Goal: Transaction & Acquisition: Book appointment/travel/reservation

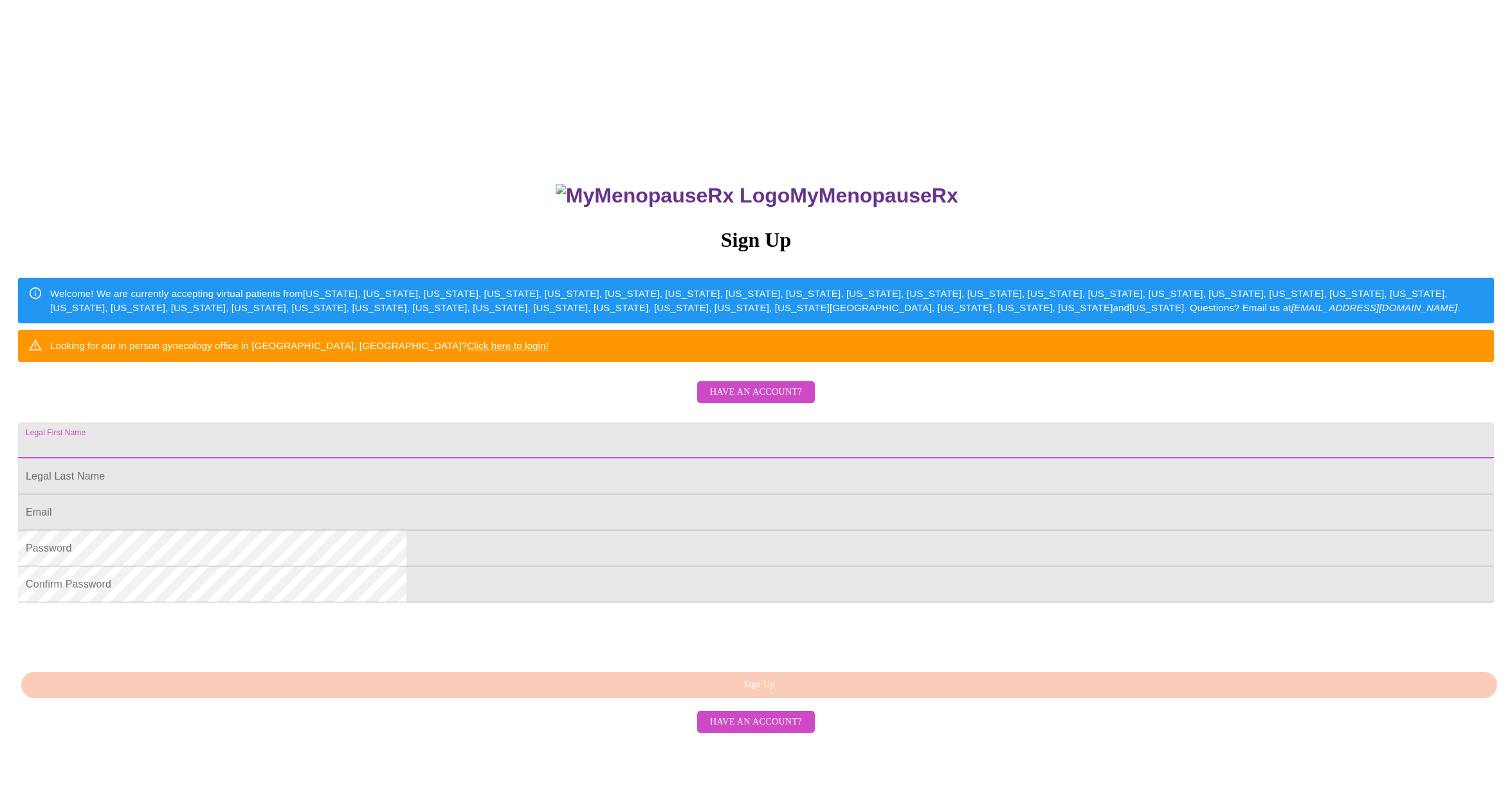
click at [594, 458] on input "Legal First Name" at bounding box center [755, 440] width 1475 height 36
type input "[PERSON_NAME]"
click at [744, 400] on span "Have an account?" at bounding box center [756, 393] width 92 height 16
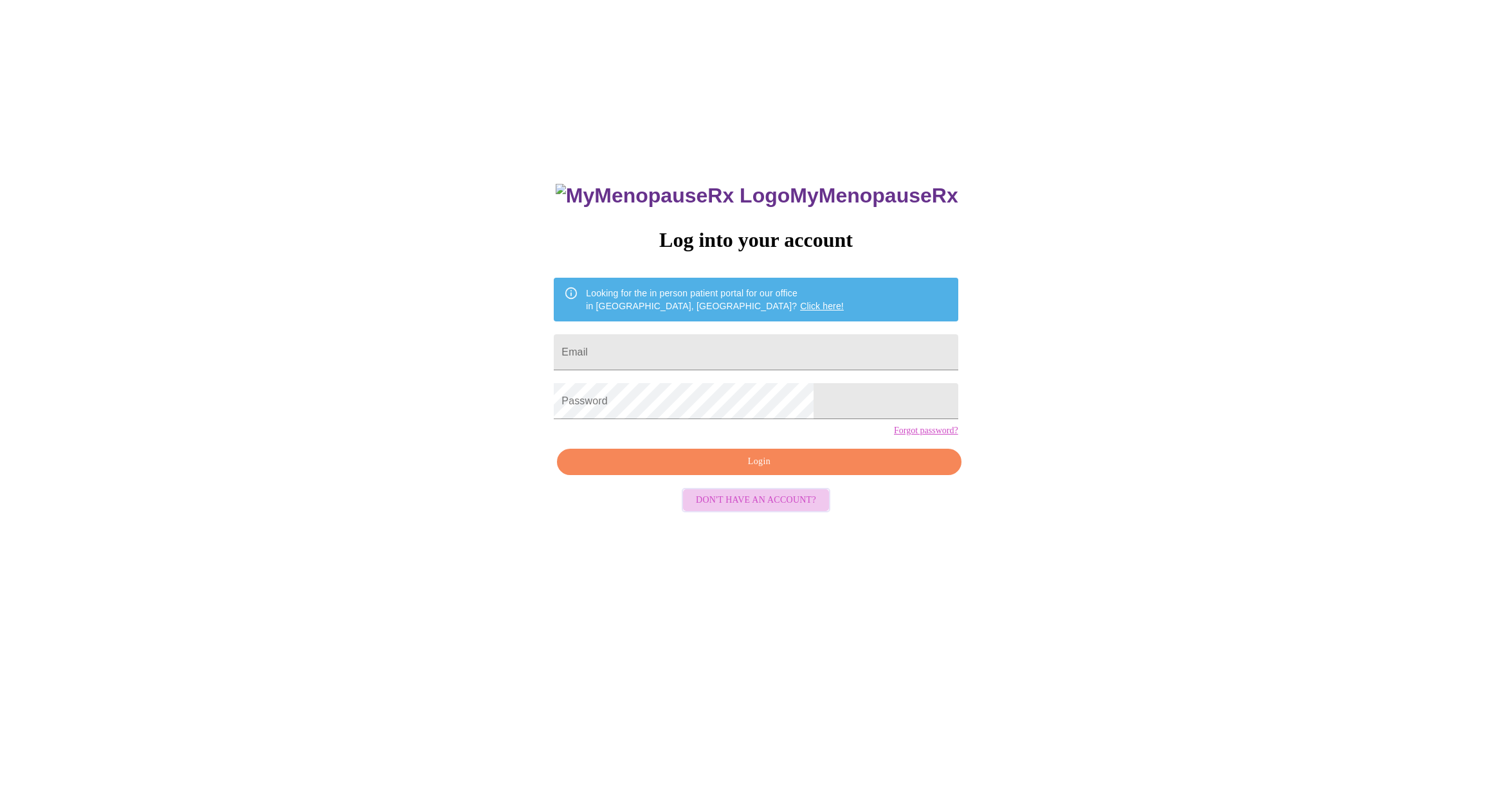
click at [759, 509] on span "Don't have an account?" at bounding box center [755, 500] width 121 height 16
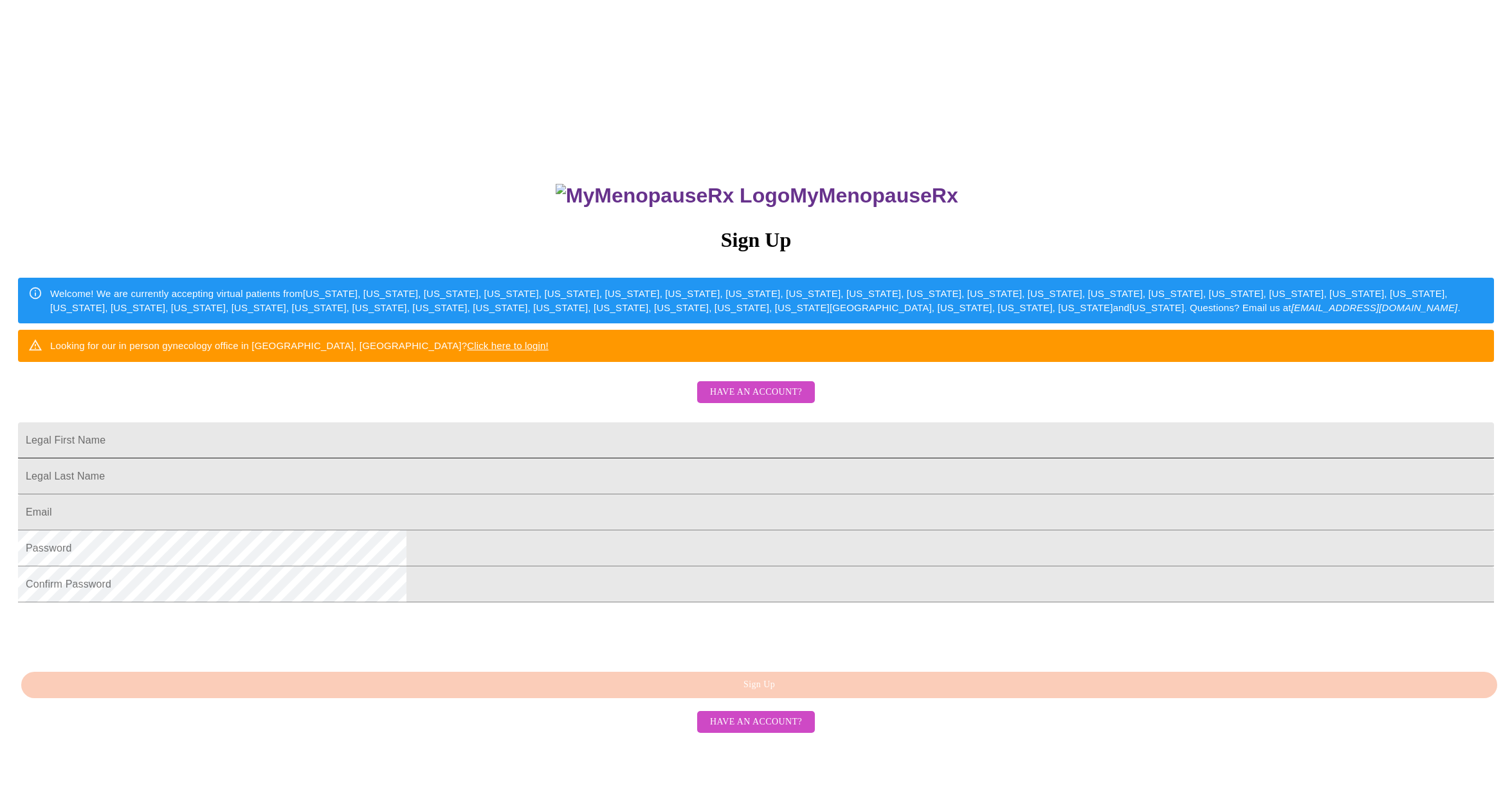
click at [629, 458] on input "Legal First Name" at bounding box center [755, 440] width 1475 height 36
type input "[PERSON_NAME]"
click at [611, 494] on input "Legal First Name" at bounding box center [755, 476] width 1475 height 36
type input "[PERSON_NAME]"
click at [589, 530] on input "Legal First Name" at bounding box center [755, 512] width 1475 height 36
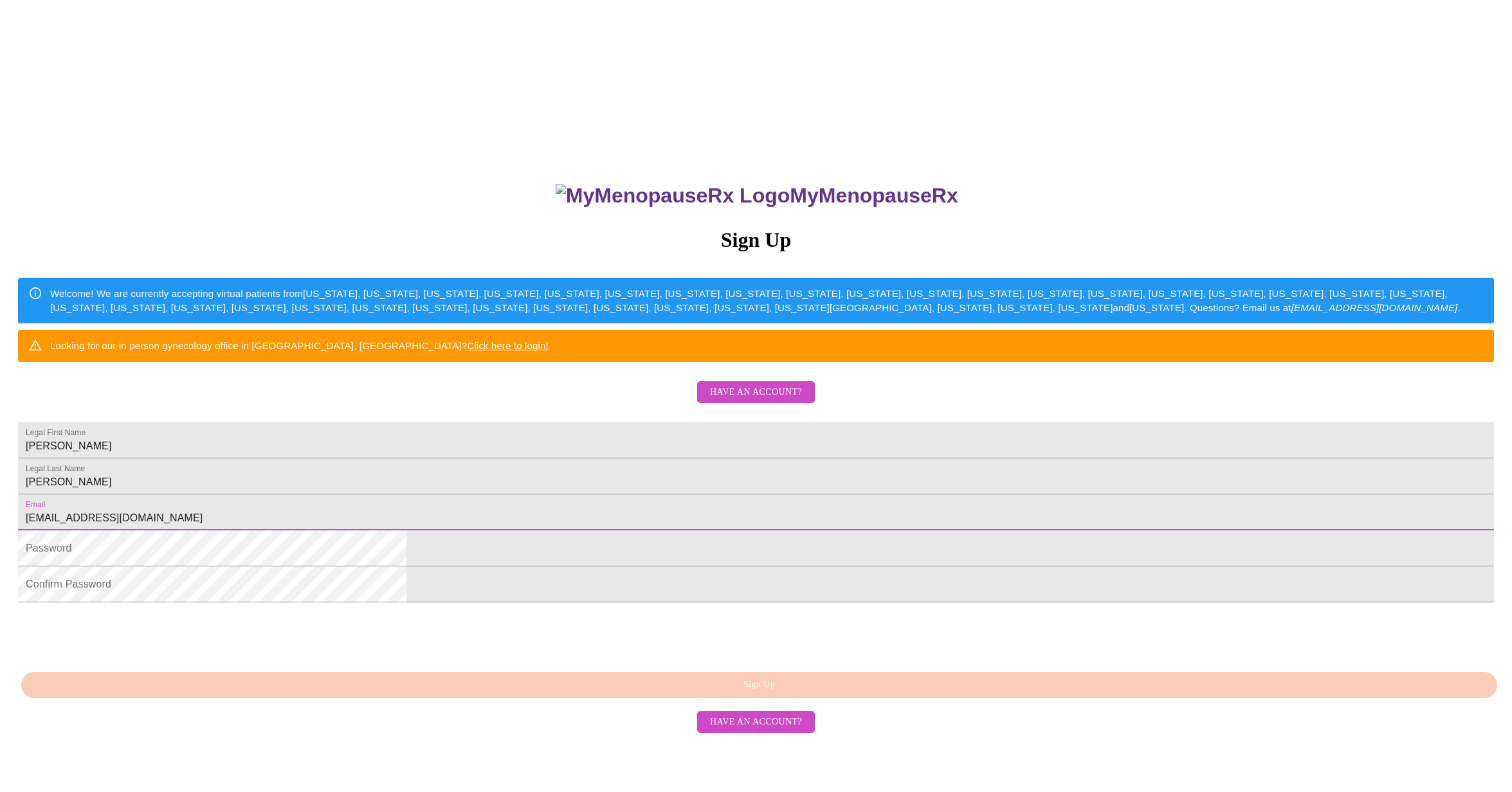
type input "[EMAIL_ADDRESS][DOMAIN_NAME]"
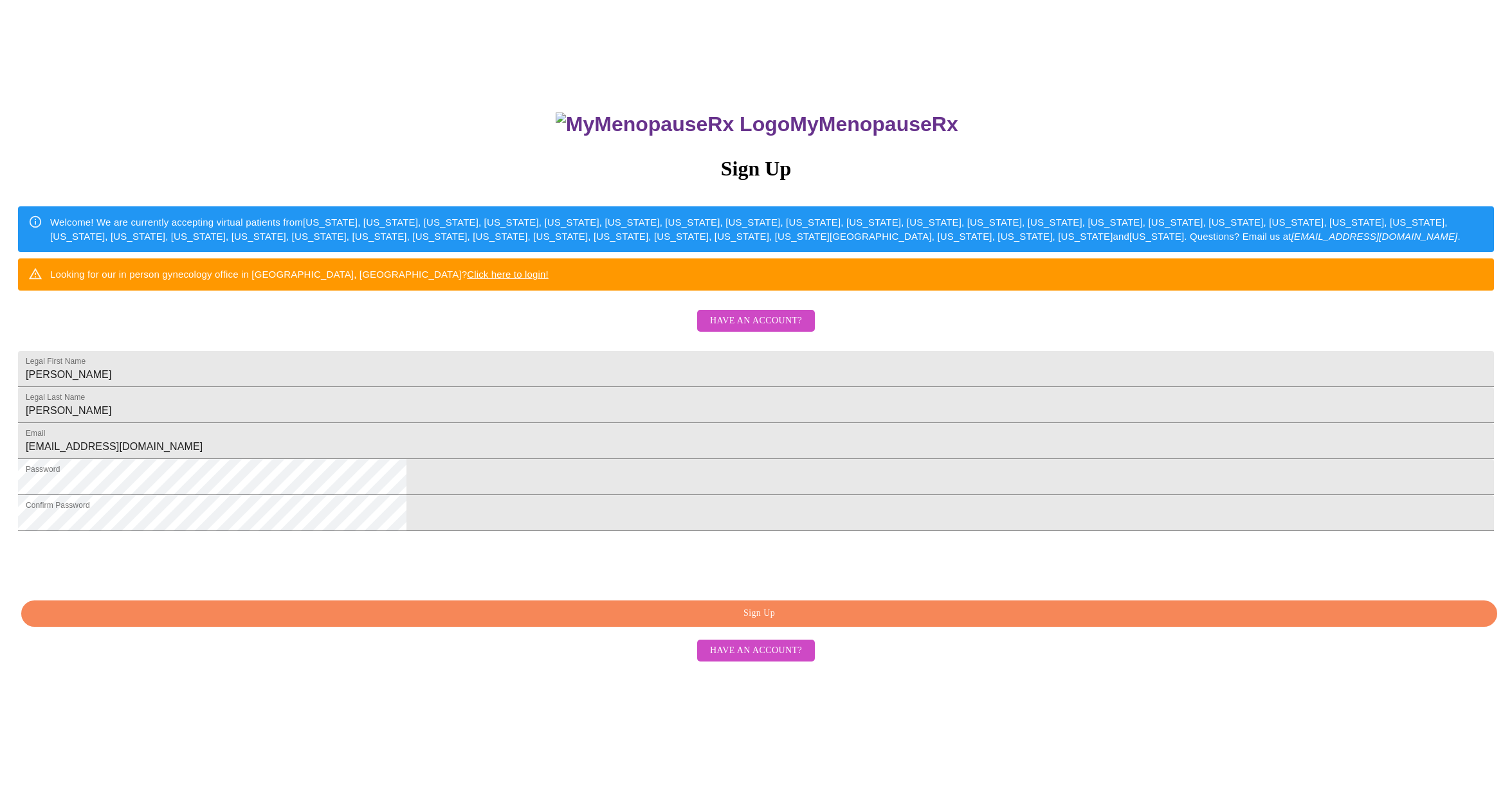
scroll to position [71, 0]
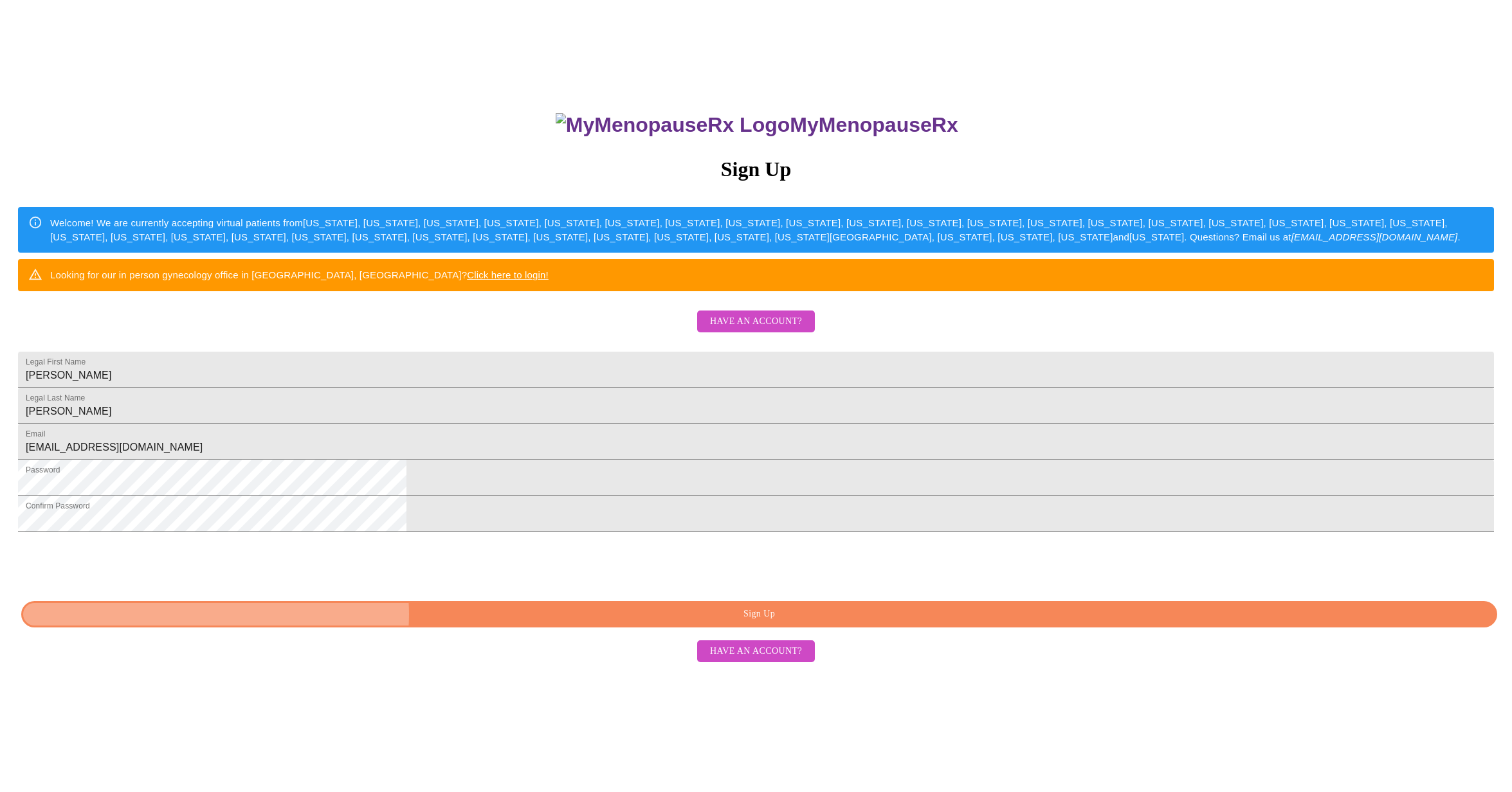
click at [759, 623] on span "Sign Up" at bounding box center [759, 614] width 1446 height 16
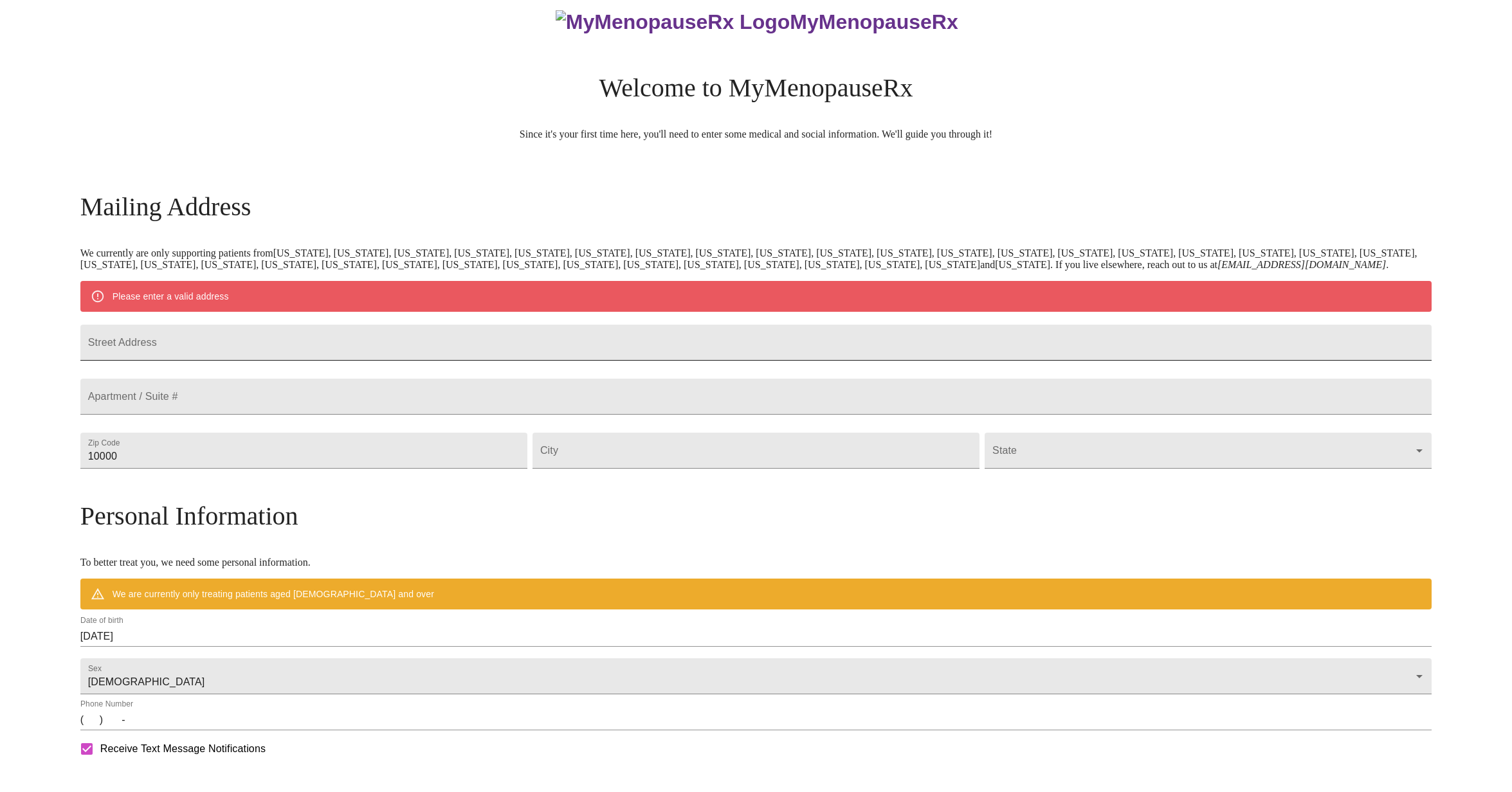
click at [277, 361] on input "Street Address" at bounding box center [756, 343] width 1351 height 36
type input "[STREET_ADDRESS]"
drag, startPoint x: 288, startPoint y: 499, endPoint x: 173, endPoint y: 499, distance: 115.0
click at [175, 499] on div "MyMenopauseRx Welcome to MyMenopauseRx Since it's your first time here, you'll …" at bounding box center [756, 480] width 1351 height 991
type input "60124"
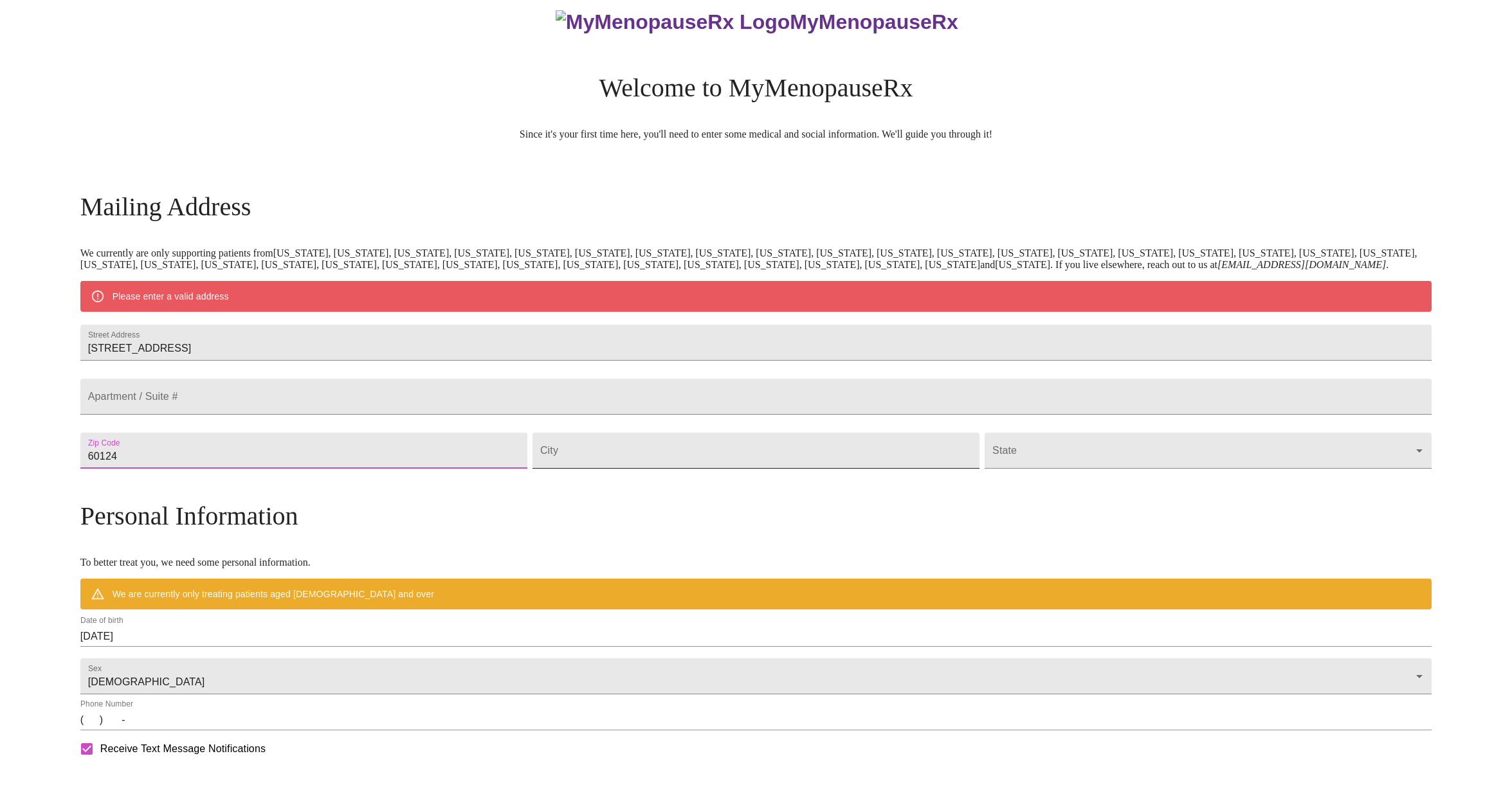
click at [652, 469] on input "Street Address" at bounding box center [756, 451] width 447 height 36
type input "Elgin"
click at [990, 494] on body "MyMenopauseRx Welcome to MyMenopauseRx Since it's your first time here, you'll …" at bounding box center [756, 480] width 1502 height 991
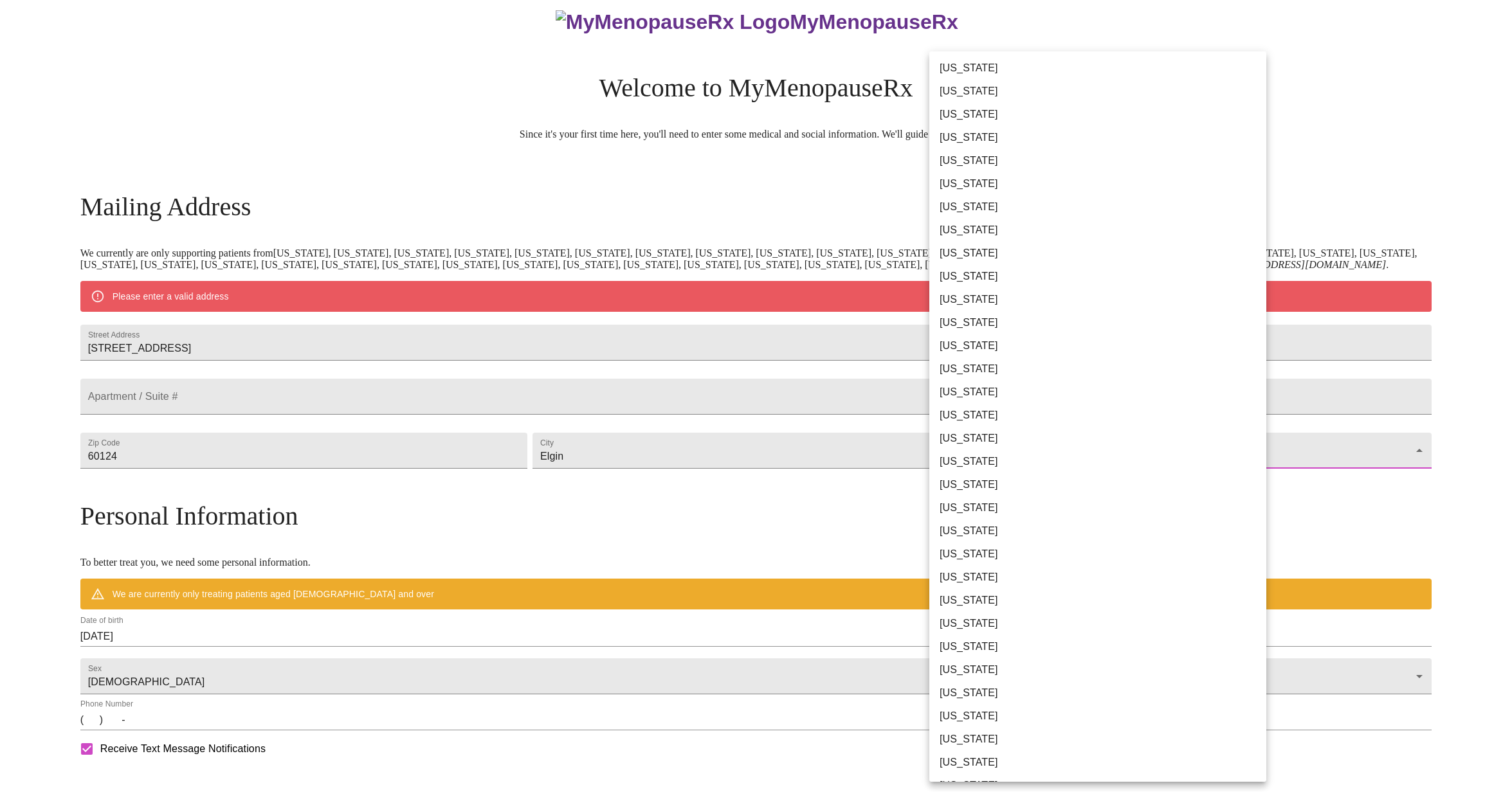
click at [972, 346] on li "[US_STATE]" at bounding box center [1097, 346] width 337 height 23
type input "[US_STATE]"
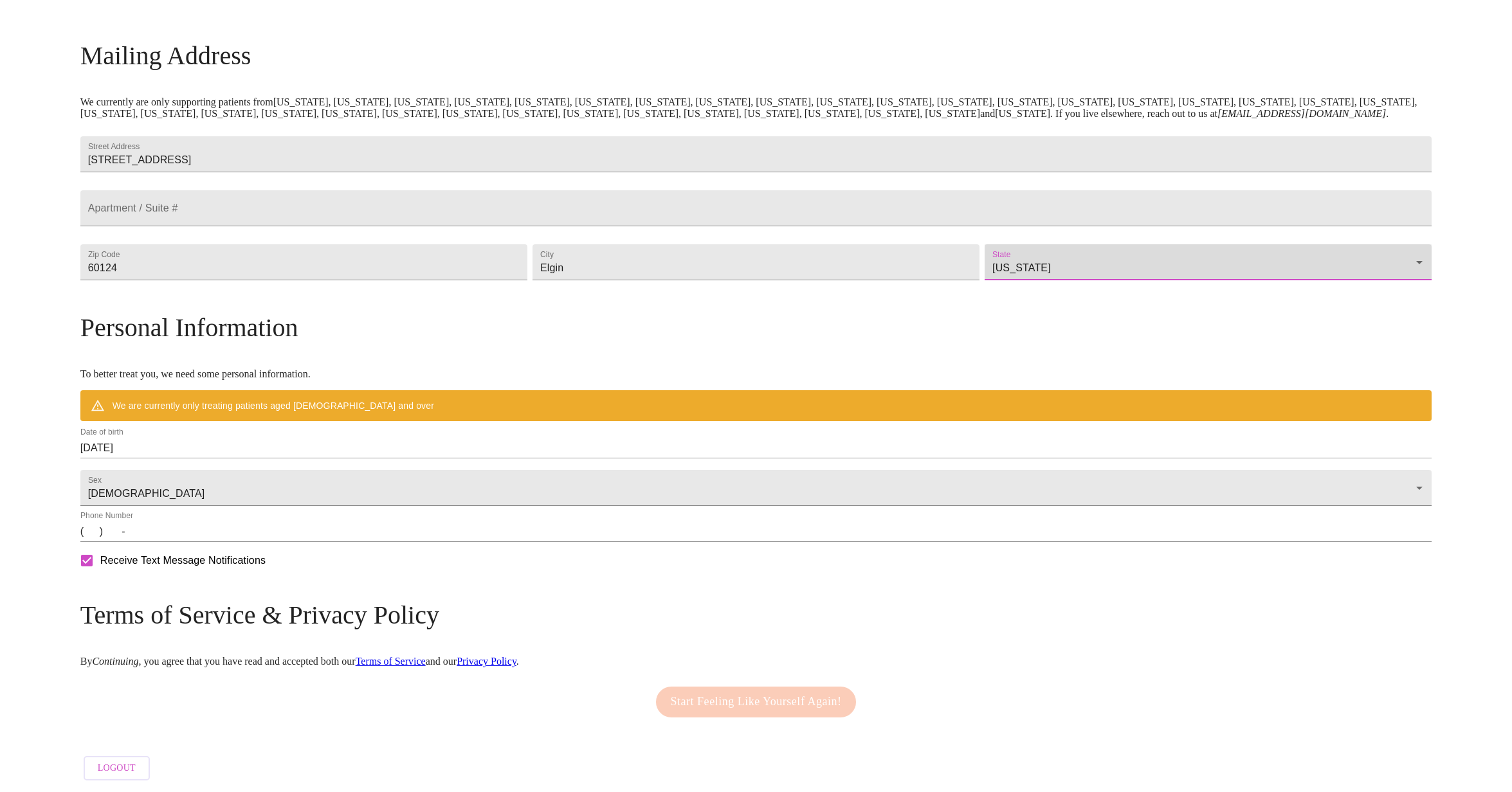
scroll to position [219, 0]
click at [286, 441] on input "[DATE]" at bounding box center [756, 448] width 1351 height 21
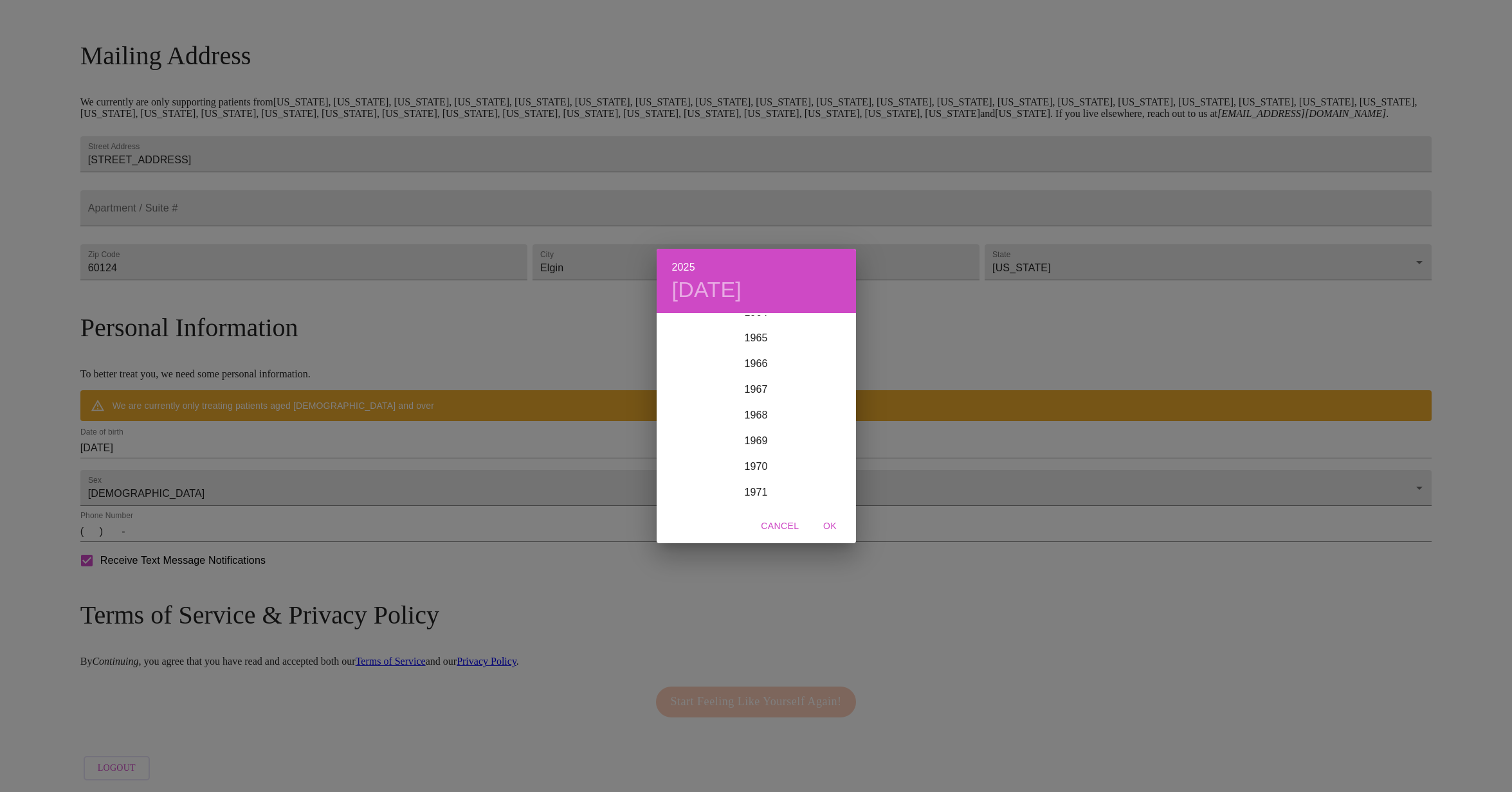
scroll to position [1748, 0]
click at [760, 403] on div "1970" at bounding box center [756, 405] width 199 height 26
click at [770, 383] on div "May" at bounding box center [755, 387] width 66 height 48
click at [776, 449] on span "21" at bounding box center [782, 451] width 23 height 13
click at [825, 524] on span "OK" at bounding box center [830, 526] width 31 height 16
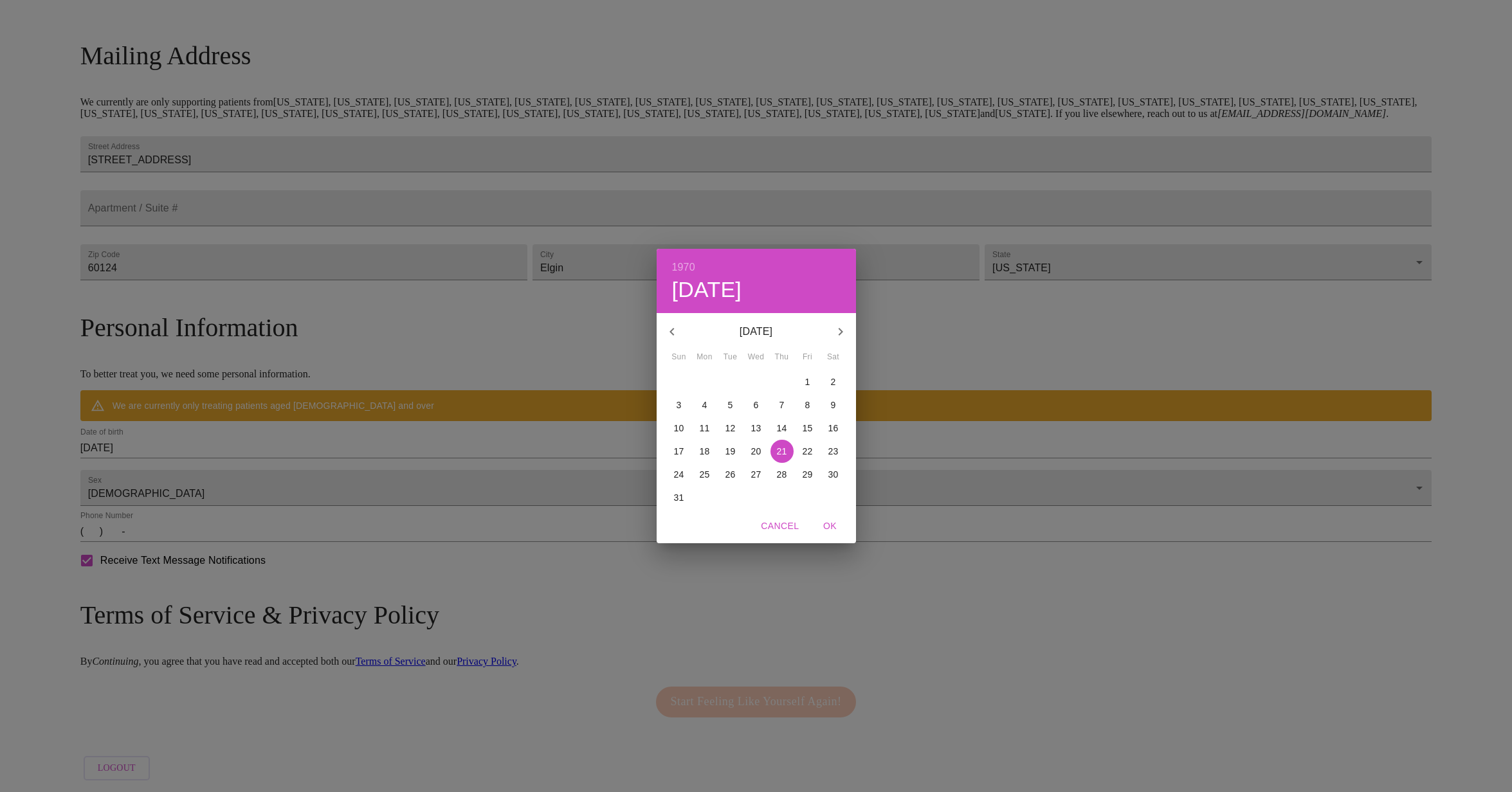
type input "[DATE]"
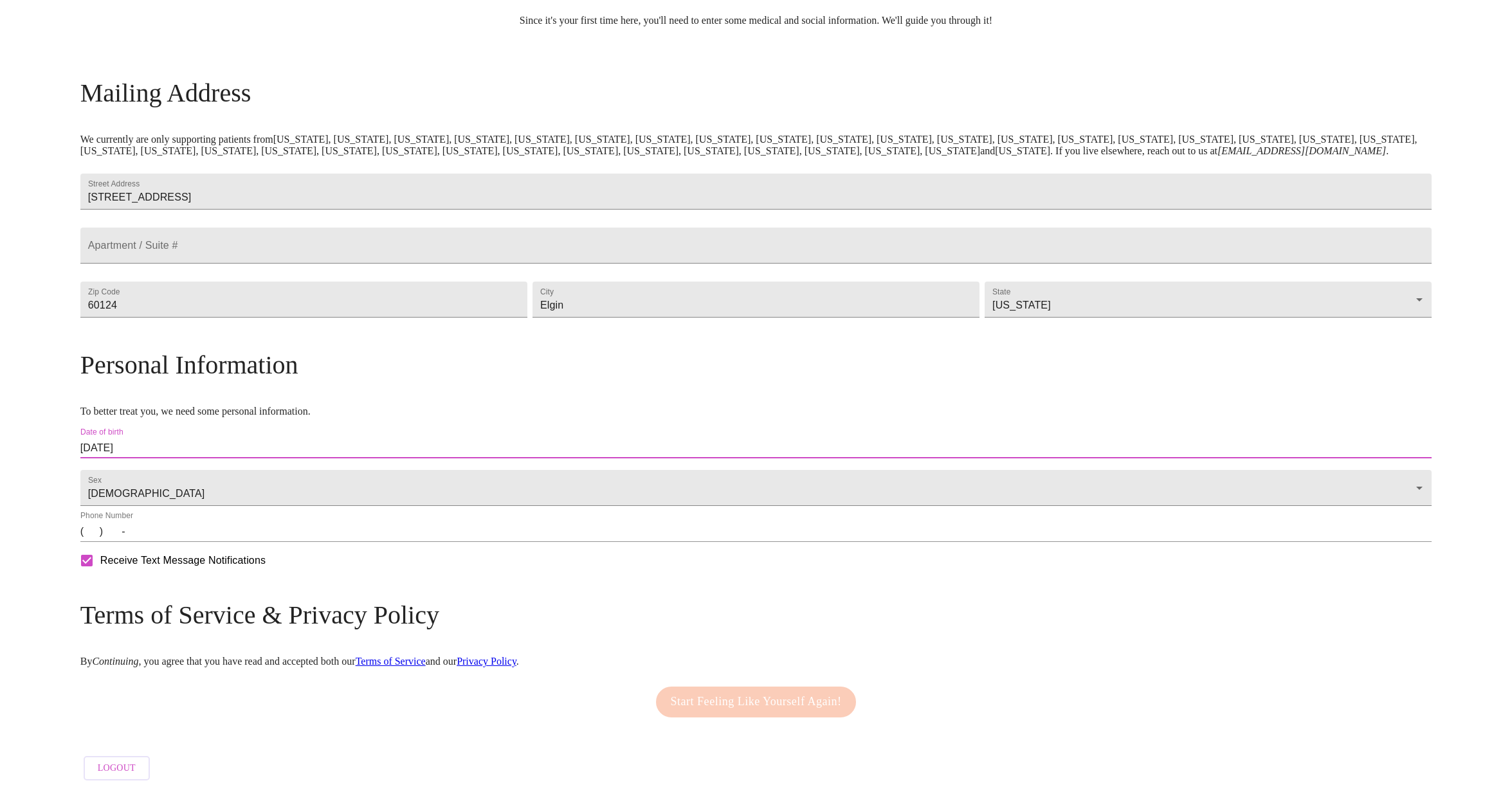
scroll to position [182, 0]
click at [255, 536] on input "(   )    -" at bounding box center [756, 532] width 1351 height 21
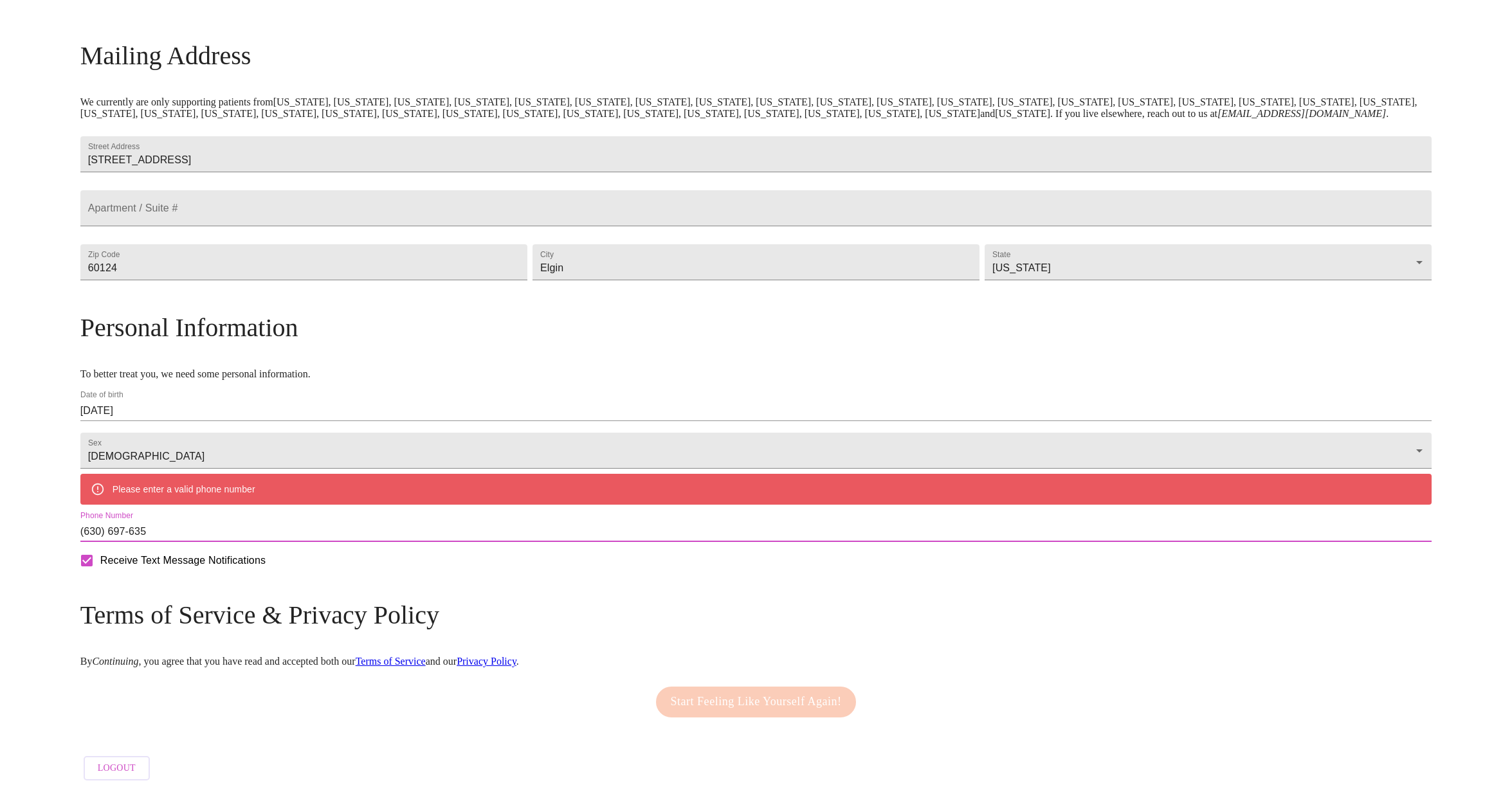
type input "[PHONE_NUMBER]"
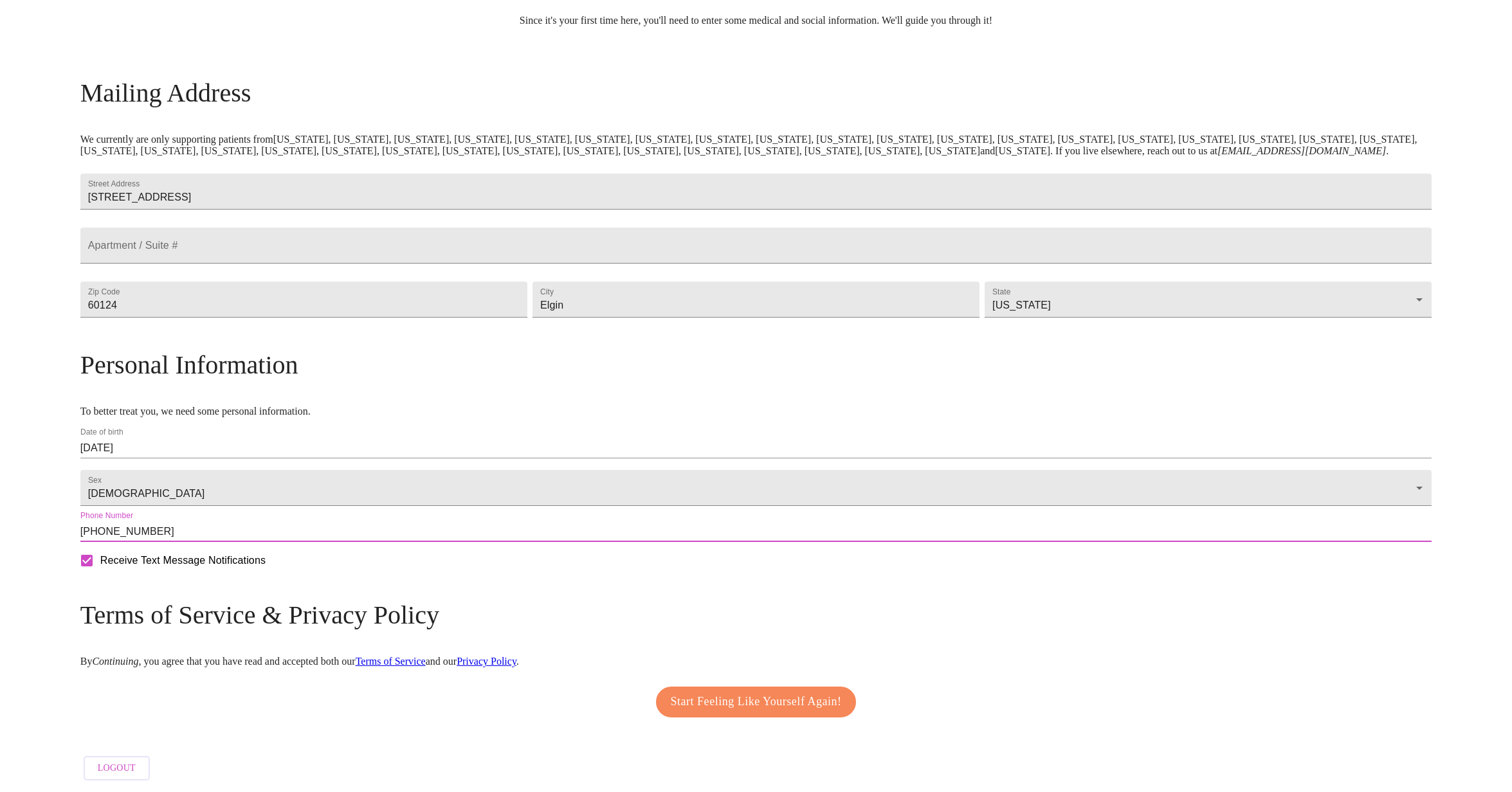
click at [766, 695] on span "Start Feeling Like Yourself Again!" at bounding box center [756, 702] width 171 height 21
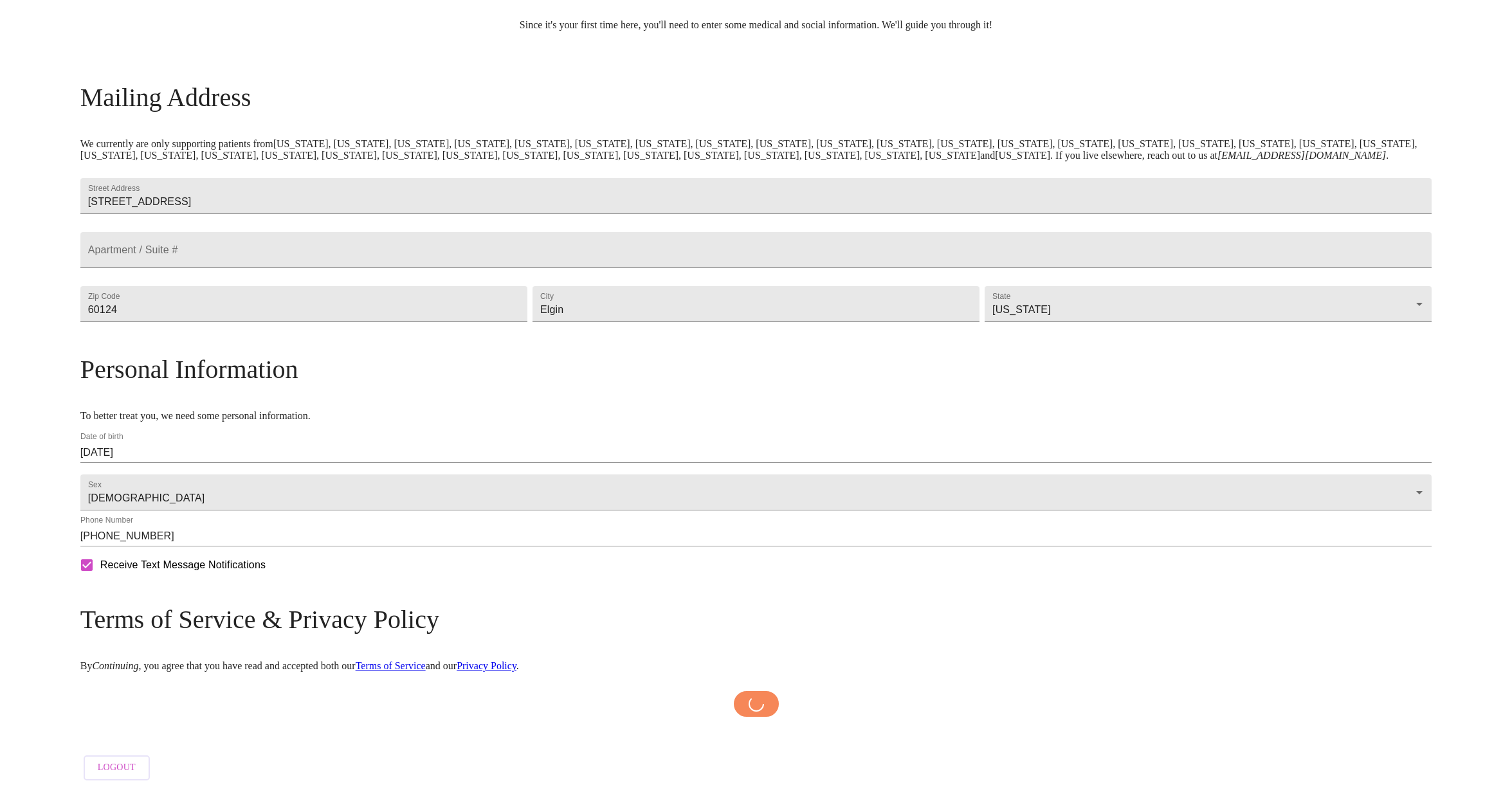
scroll to position [178, 0]
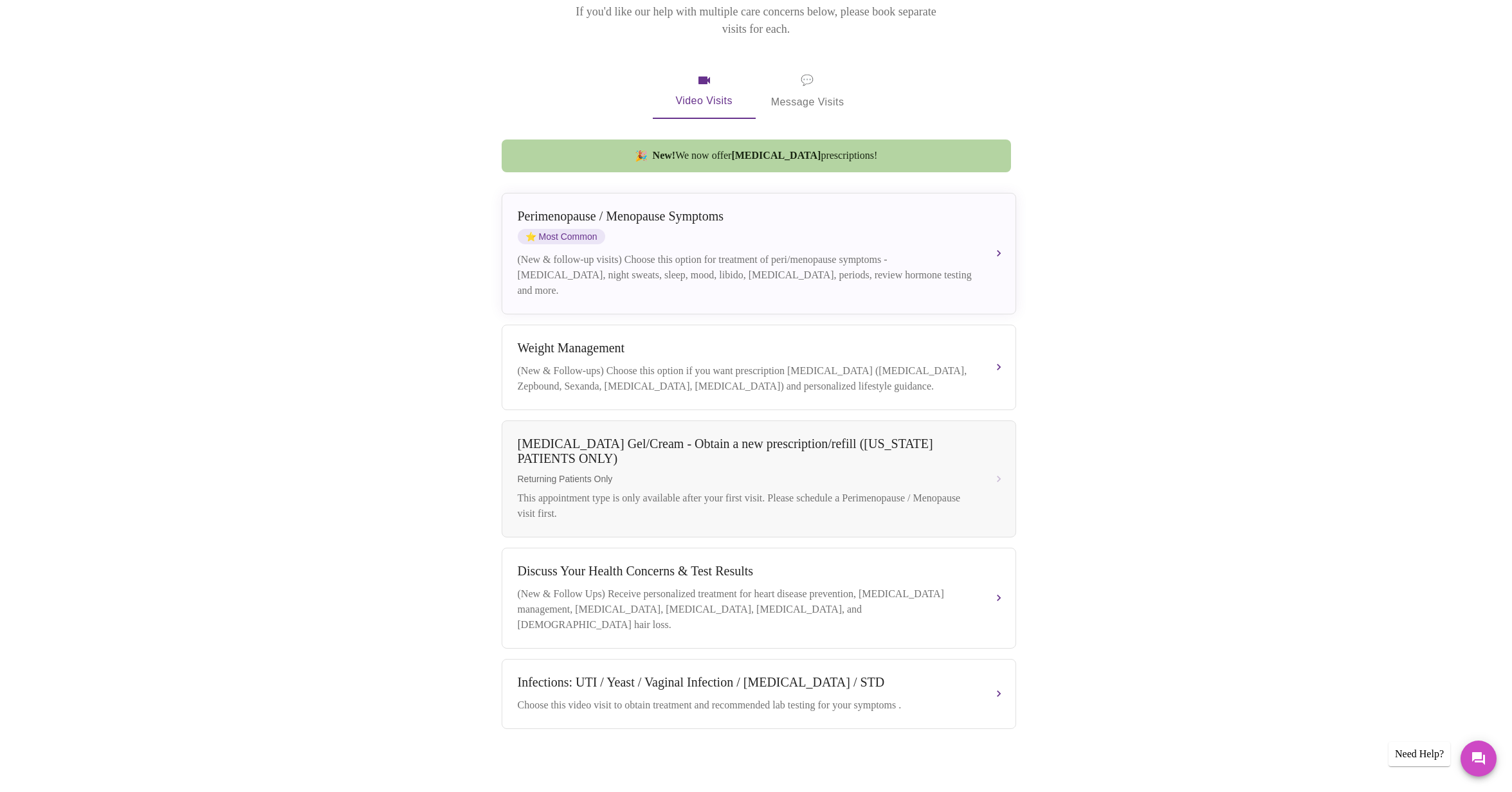
scroll to position [199, 0]
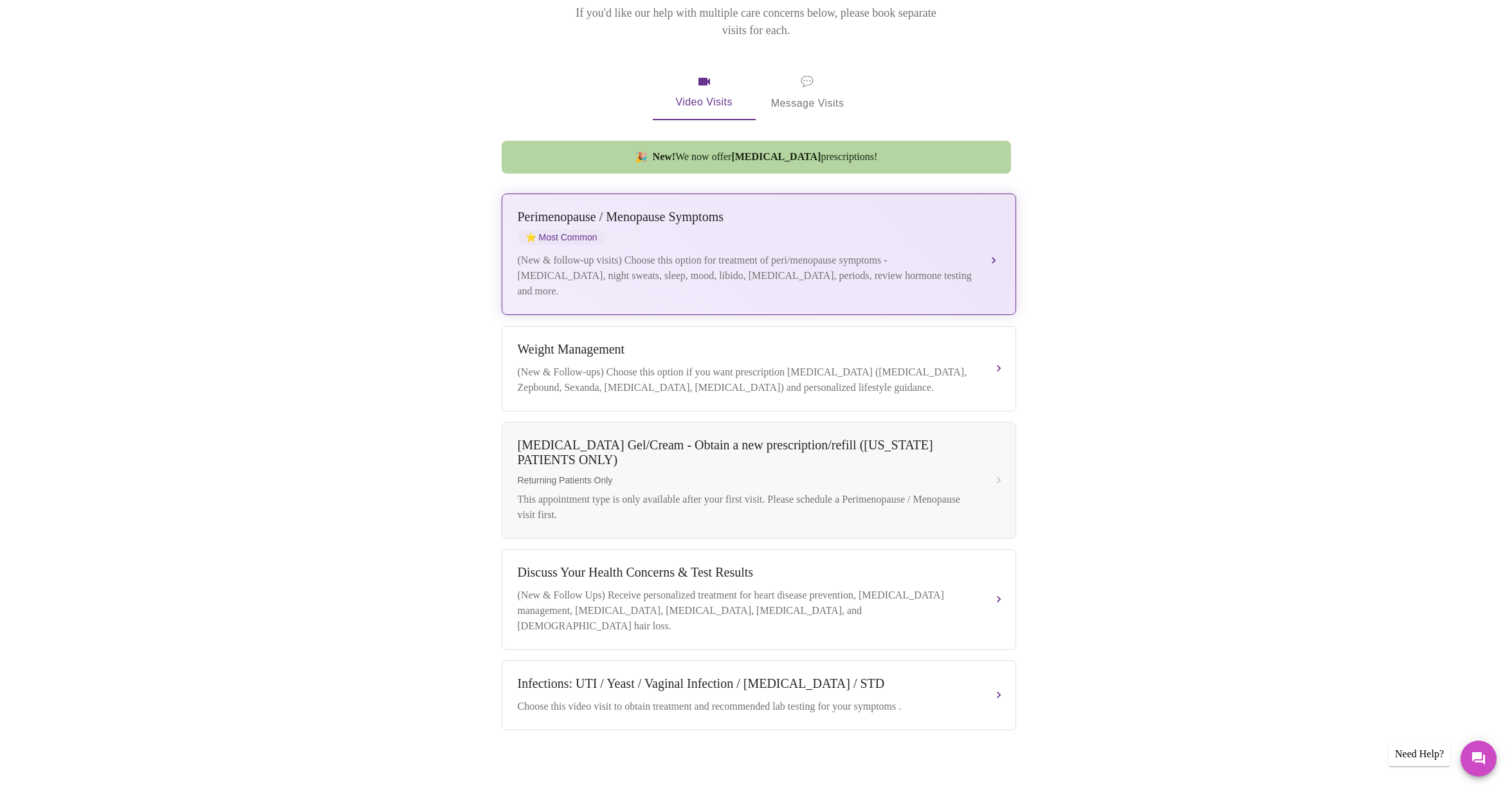
click at [990, 242] on button "[MEDICAL_DATA] / Menopause Symptoms ⭐ Most Common (New & follow-up visits) Choo…" at bounding box center [758, 254] width 514 height 121
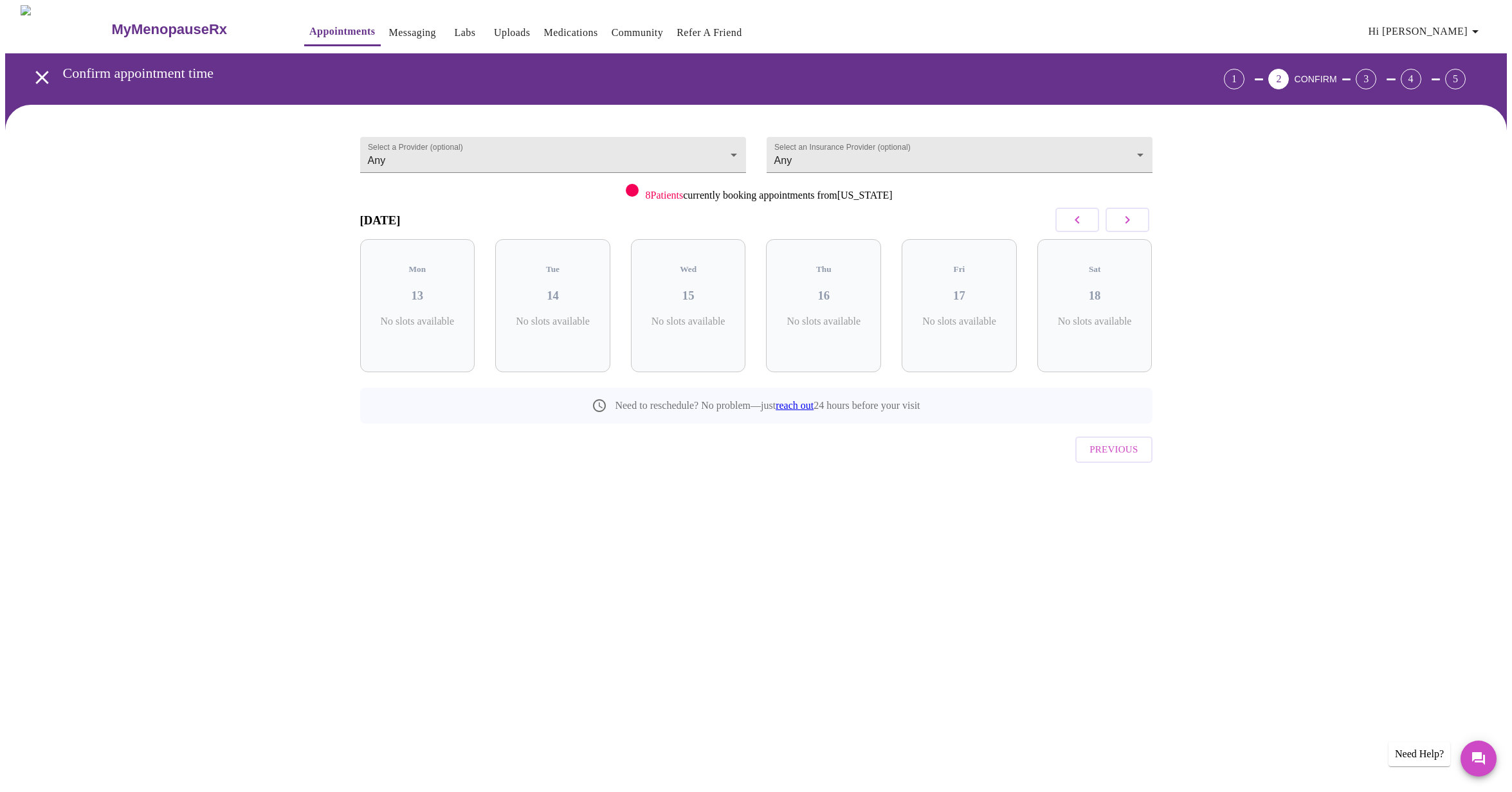
scroll to position [0, 0]
click at [1129, 219] on icon "button" at bounding box center [1127, 220] width 15 height 15
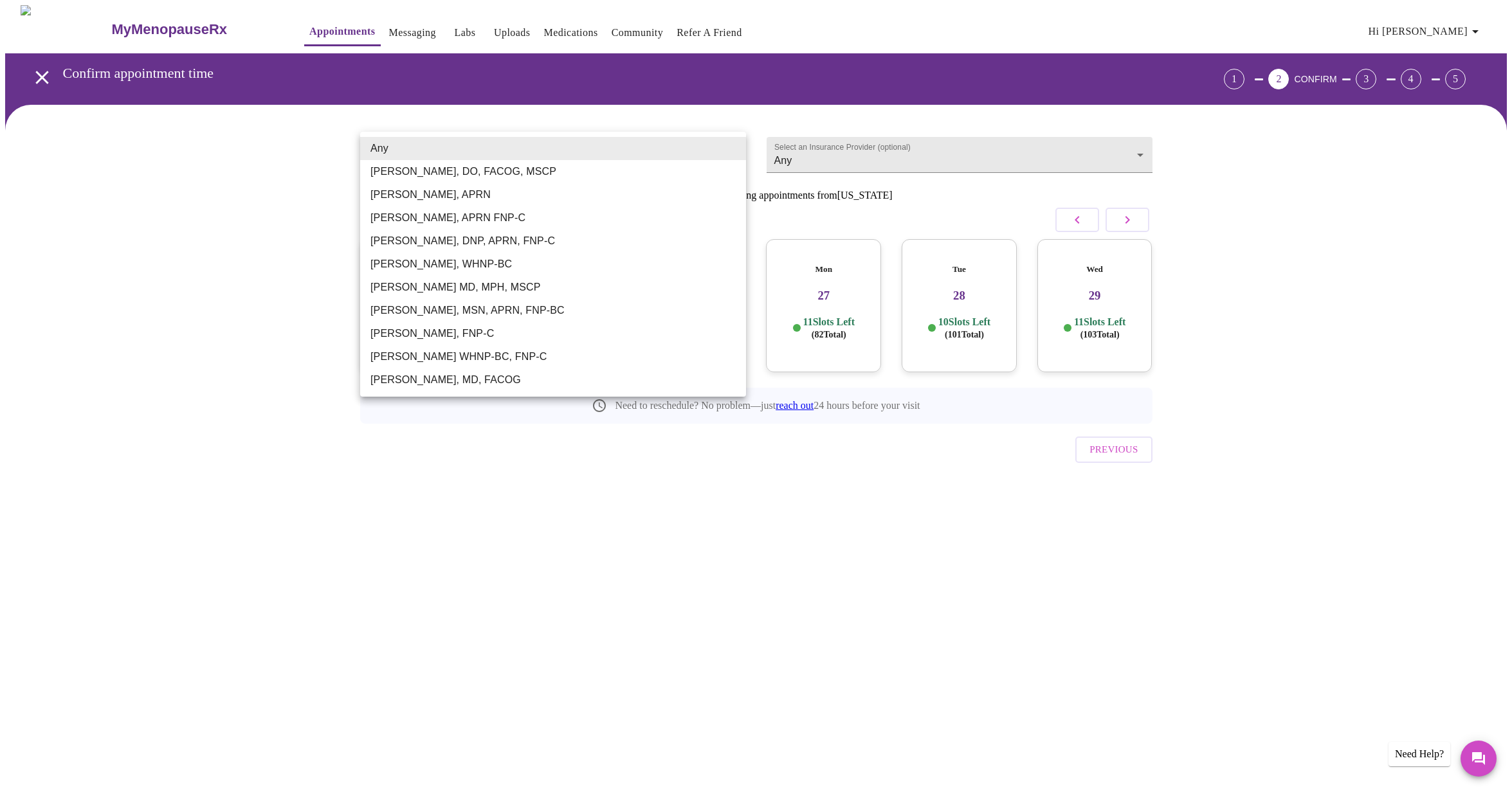
click at [450, 151] on body "MyMenopauseRx Appointments Messaging Labs Uploads Medications Community Refer a…" at bounding box center [756, 266] width 1502 height 522
click at [846, 159] on div at bounding box center [756, 396] width 1512 height 792
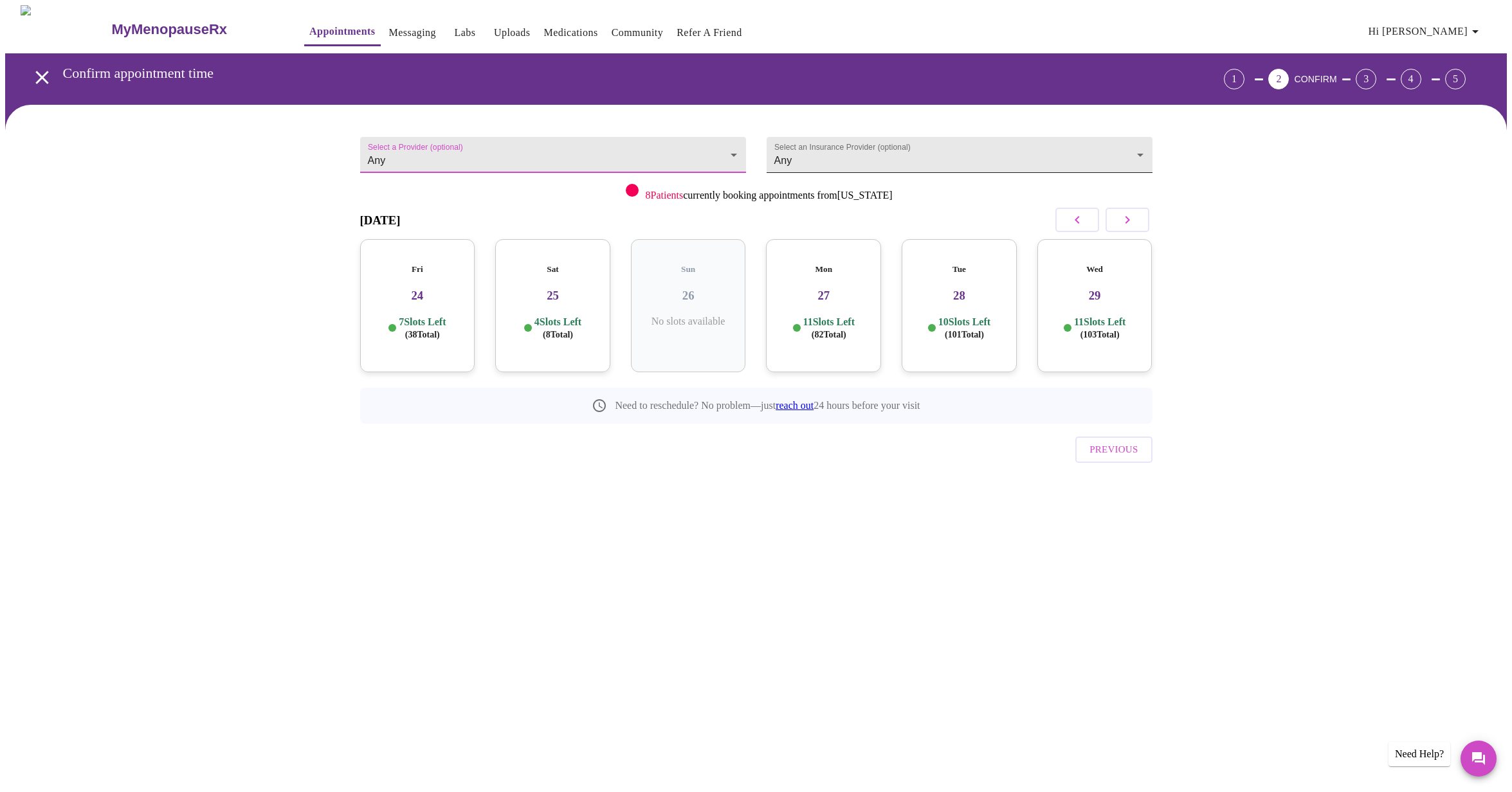
click at [789, 154] on body "MyMenopauseRx Appointments Messaging Labs Uploads Medications Community Refer a…" at bounding box center [756, 266] width 1502 height 522
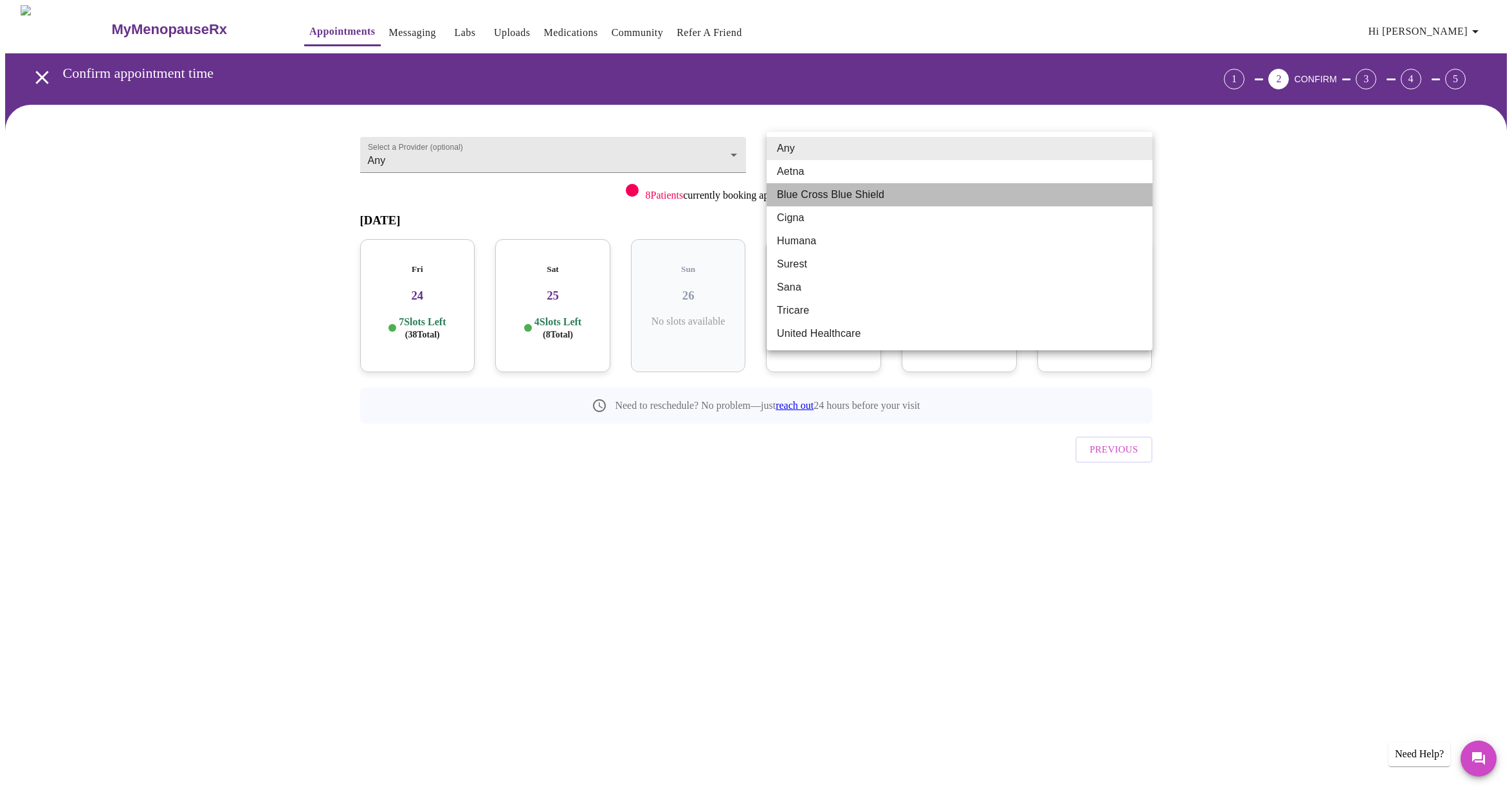
click at [795, 196] on li "Blue Cross Blue Shield" at bounding box center [959, 194] width 386 height 23
type input "Blue Cross Blue Shield"
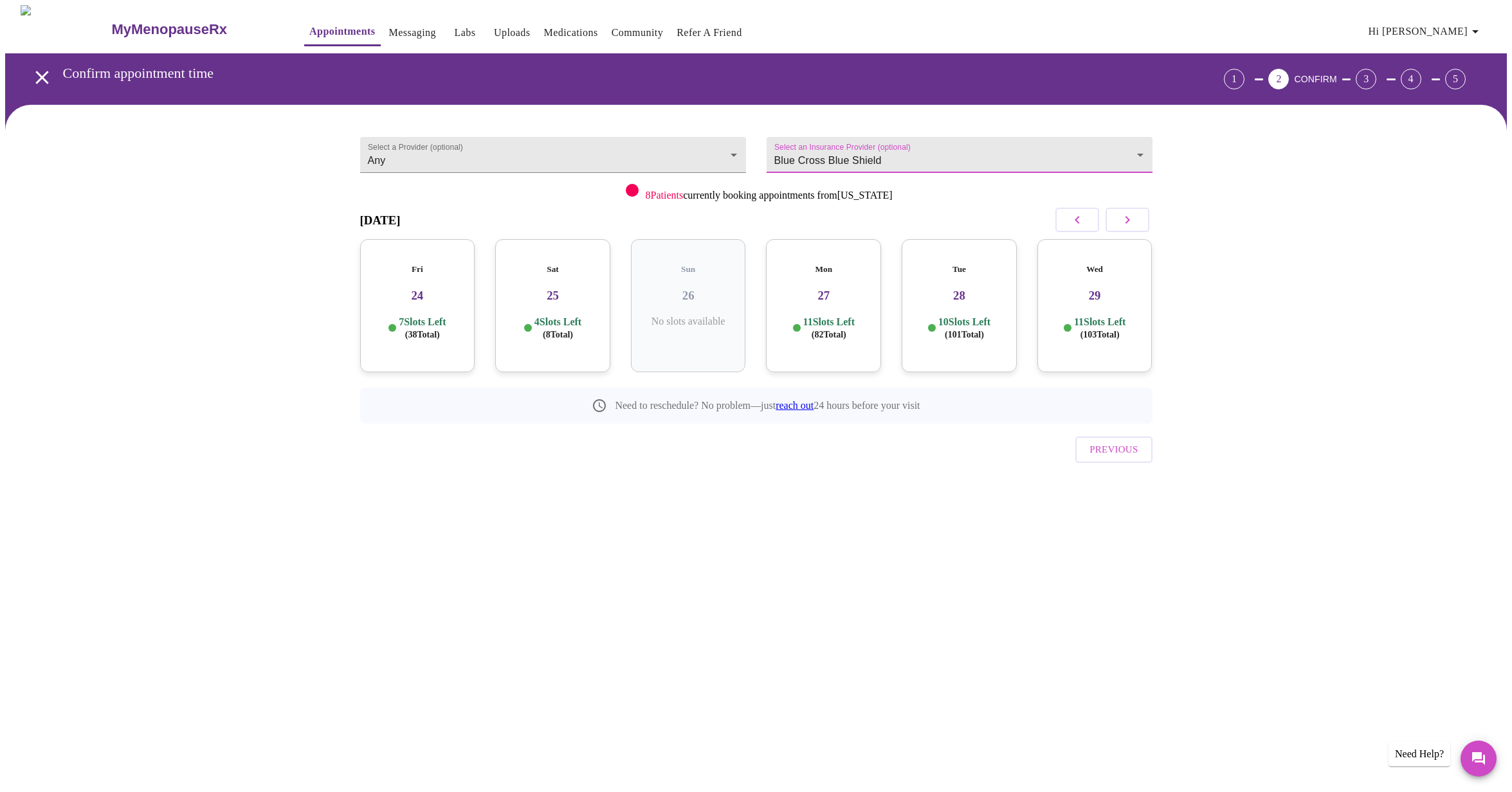
click at [1126, 218] on icon "button" at bounding box center [1126, 220] width 4 height 8
click at [1126, 219] on icon "button" at bounding box center [1126, 220] width 4 height 8
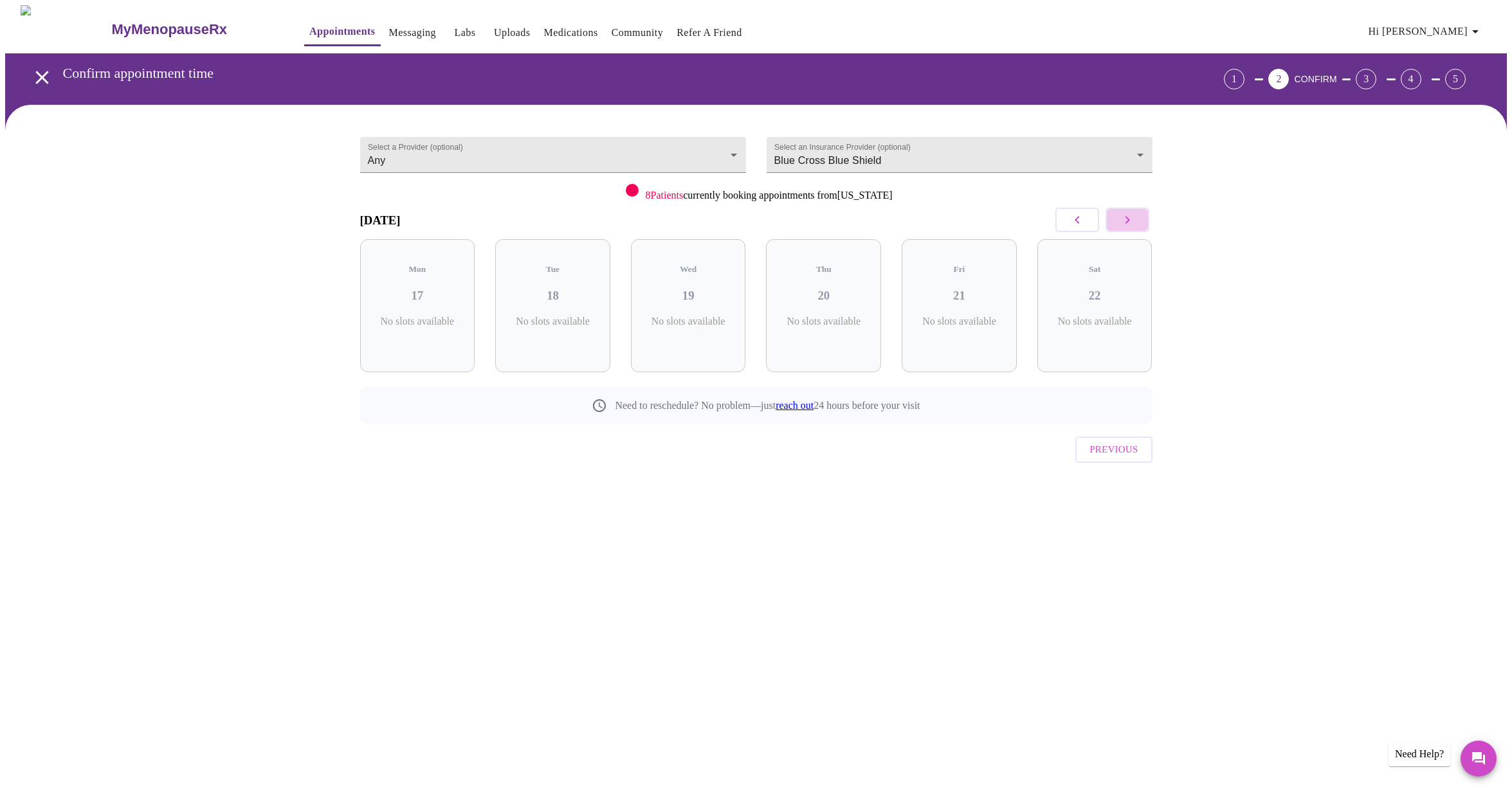
click at [1126, 219] on icon "button" at bounding box center [1126, 220] width 4 height 8
click at [1078, 217] on icon "button" at bounding box center [1076, 220] width 4 height 8
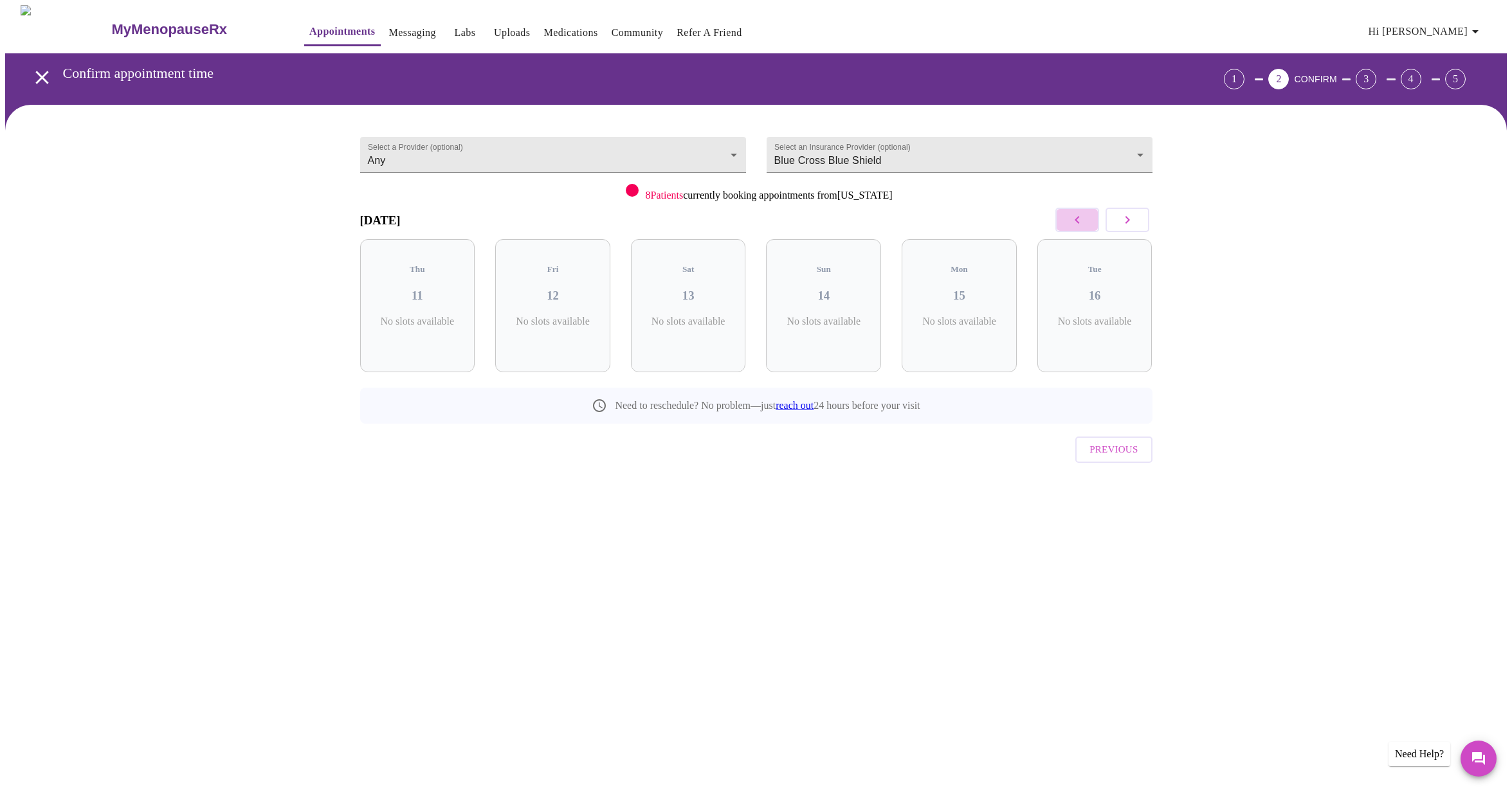
click at [1082, 219] on icon "button" at bounding box center [1077, 220] width 15 height 15
click at [1081, 219] on icon "button" at bounding box center [1077, 220] width 15 height 15
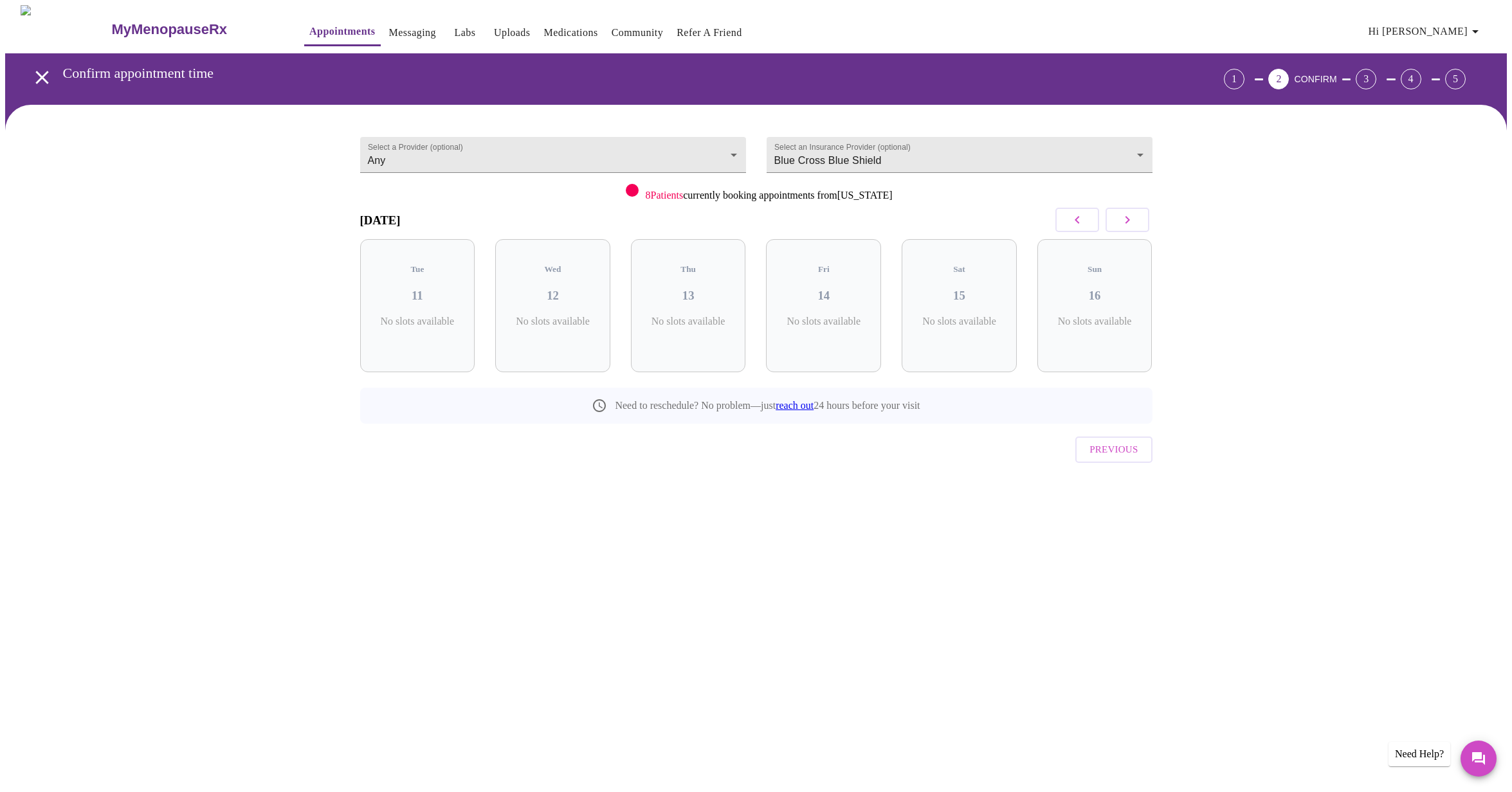
click at [1081, 219] on icon "button" at bounding box center [1077, 220] width 15 height 15
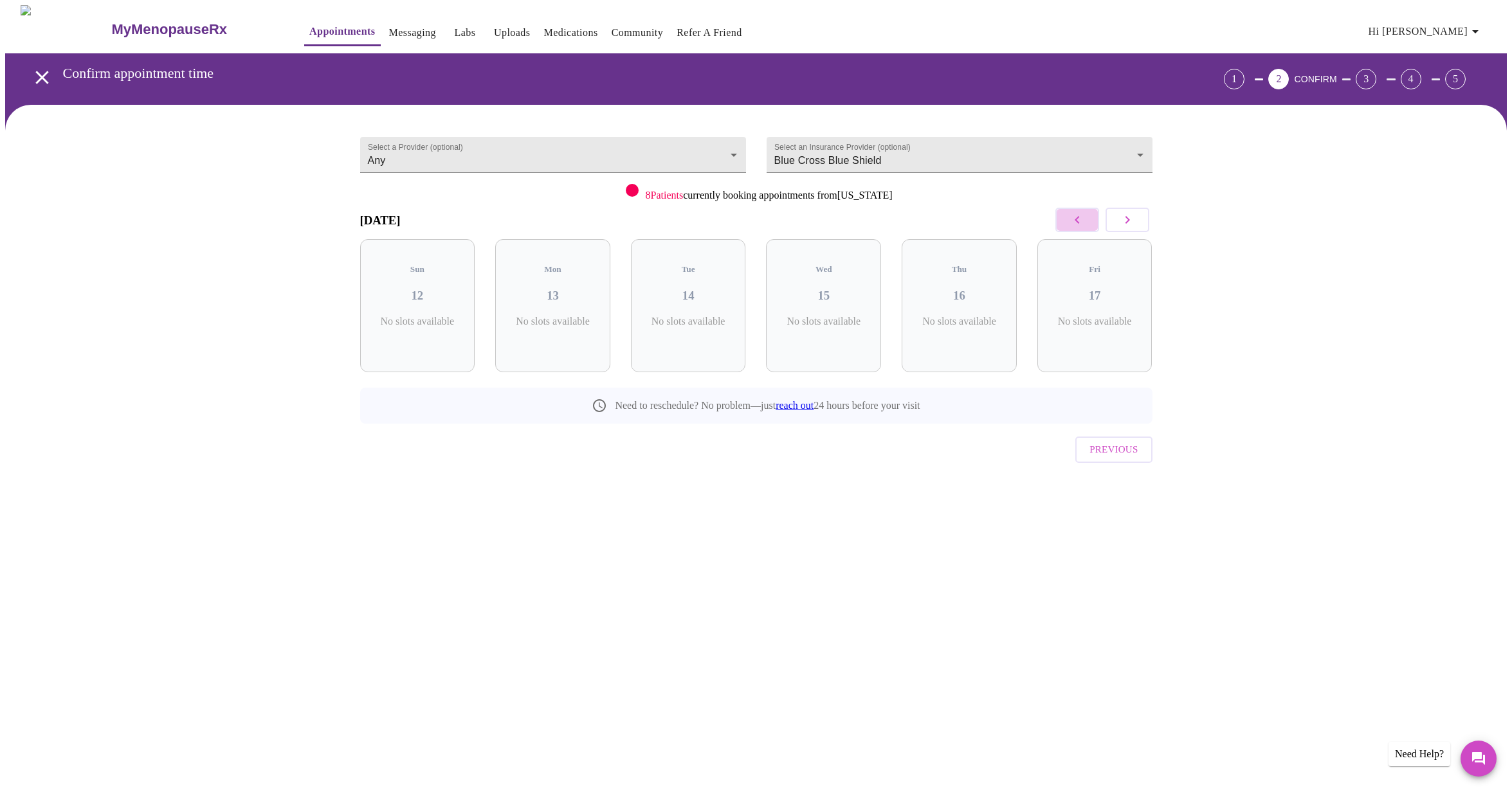
click at [1081, 219] on icon "button" at bounding box center [1077, 220] width 15 height 15
click at [1127, 219] on icon "button" at bounding box center [1126, 220] width 4 height 8
click at [1128, 219] on icon "button" at bounding box center [1126, 220] width 4 height 8
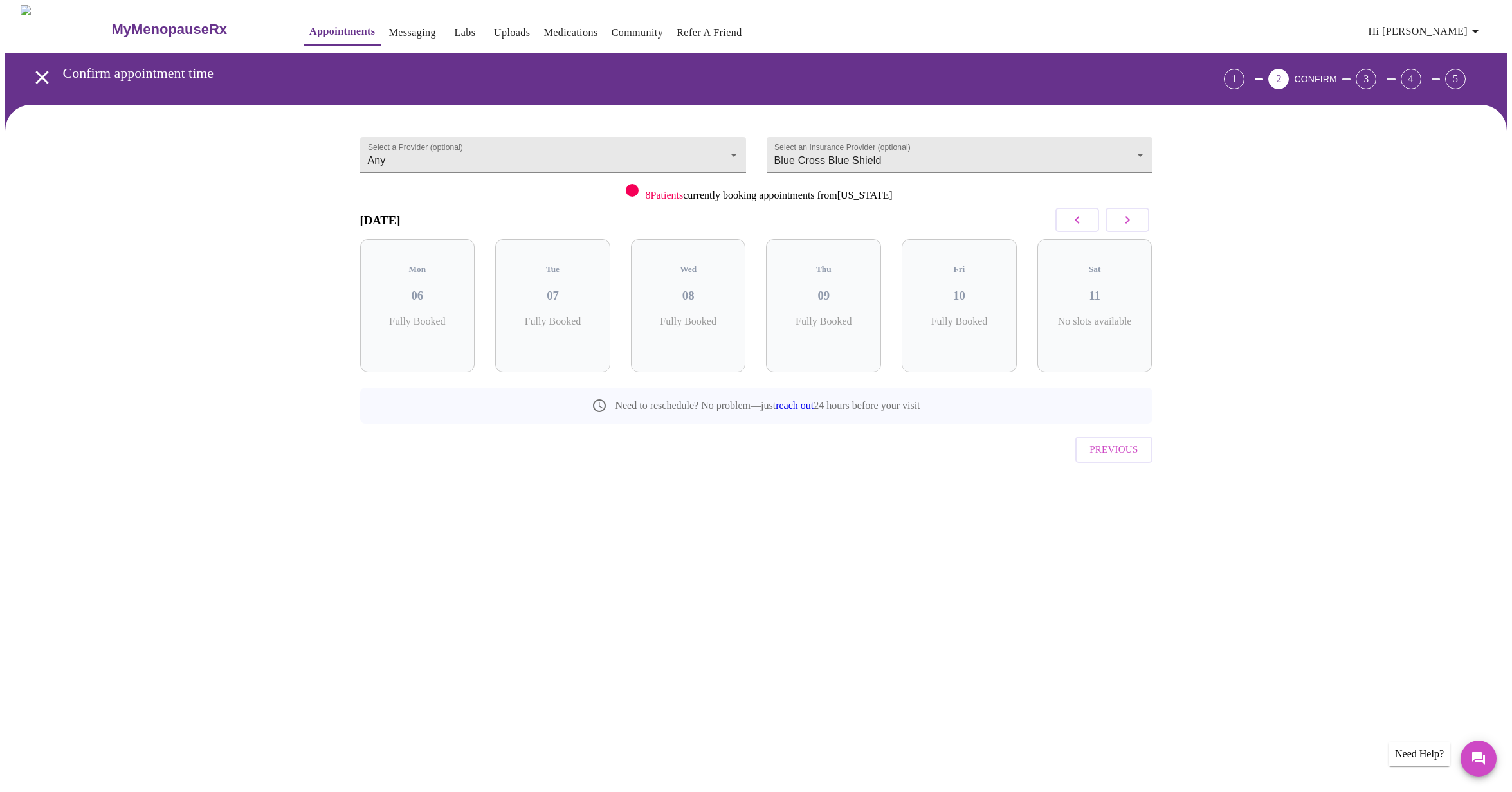
click at [1125, 220] on icon "button" at bounding box center [1127, 220] width 15 height 15
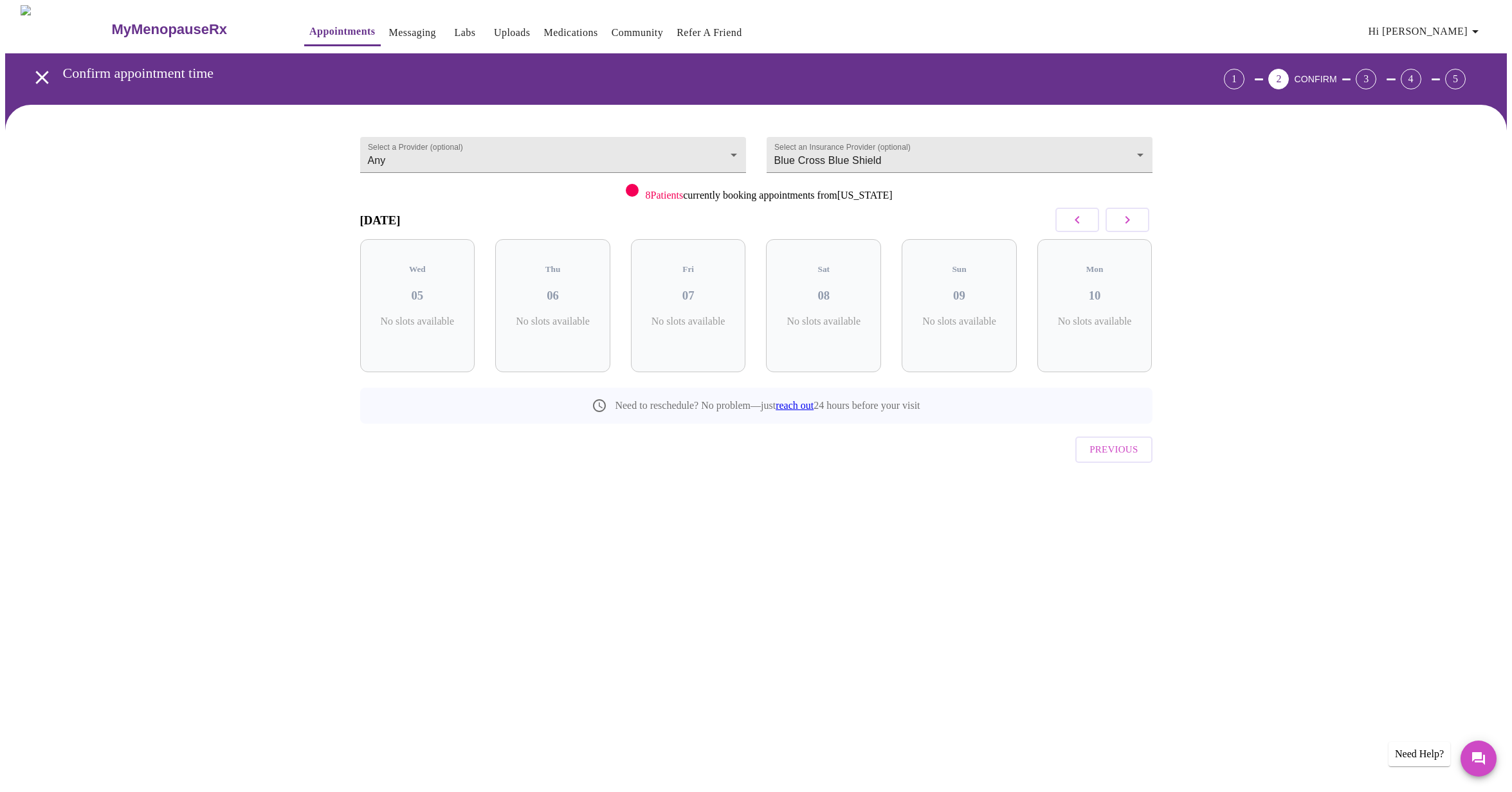
click at [1125, 220] on icon "button" at bounding box center [1127, 220] width 15 height 15
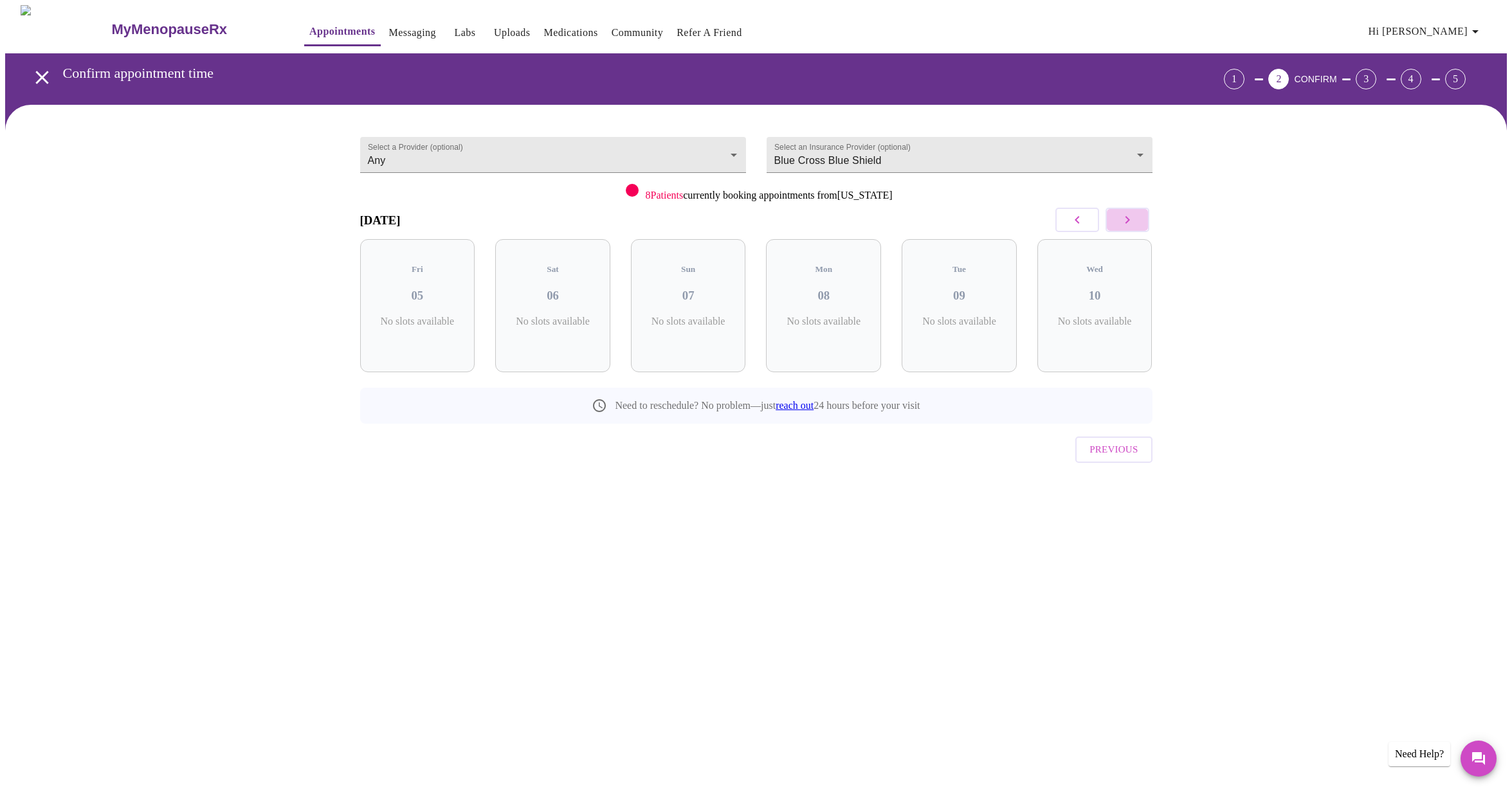
click at [1125, 220] on icon "button" at bounding box center [1127, 220] width 15 height 15
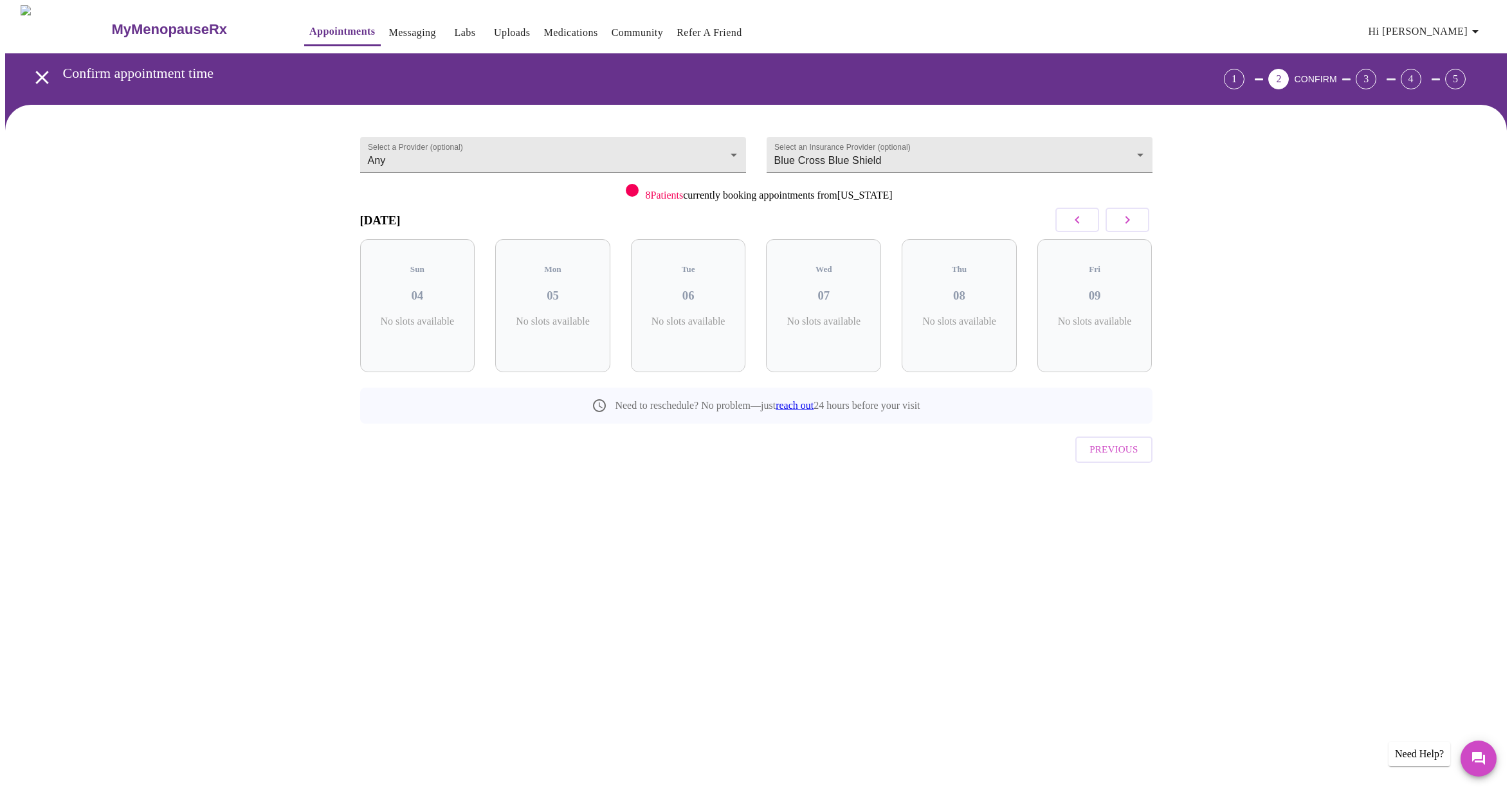
click at [1125, 220] on icon "button" at bounding box center [1127, 220] width 15 height 15
click at [1076, 216] on icon "button" at bounding box center [1077, 220] width 15 height 15
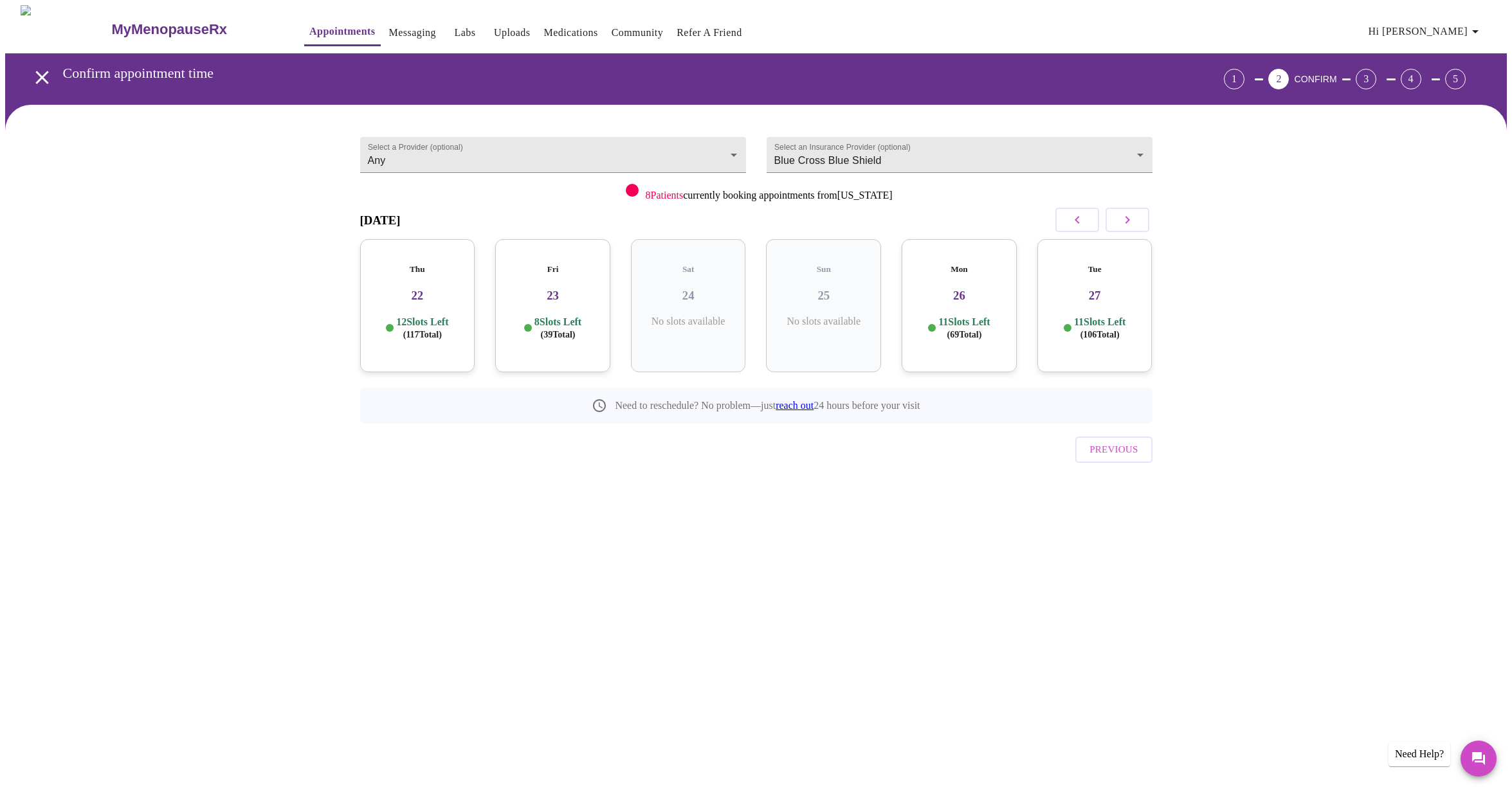
click at [1077, 216] on icon "button" at bounding box center [1077, 220] width 15 height 15
click at [1075, 218] on icon "button" at bounding box center [1077, 220] width 15 height 15
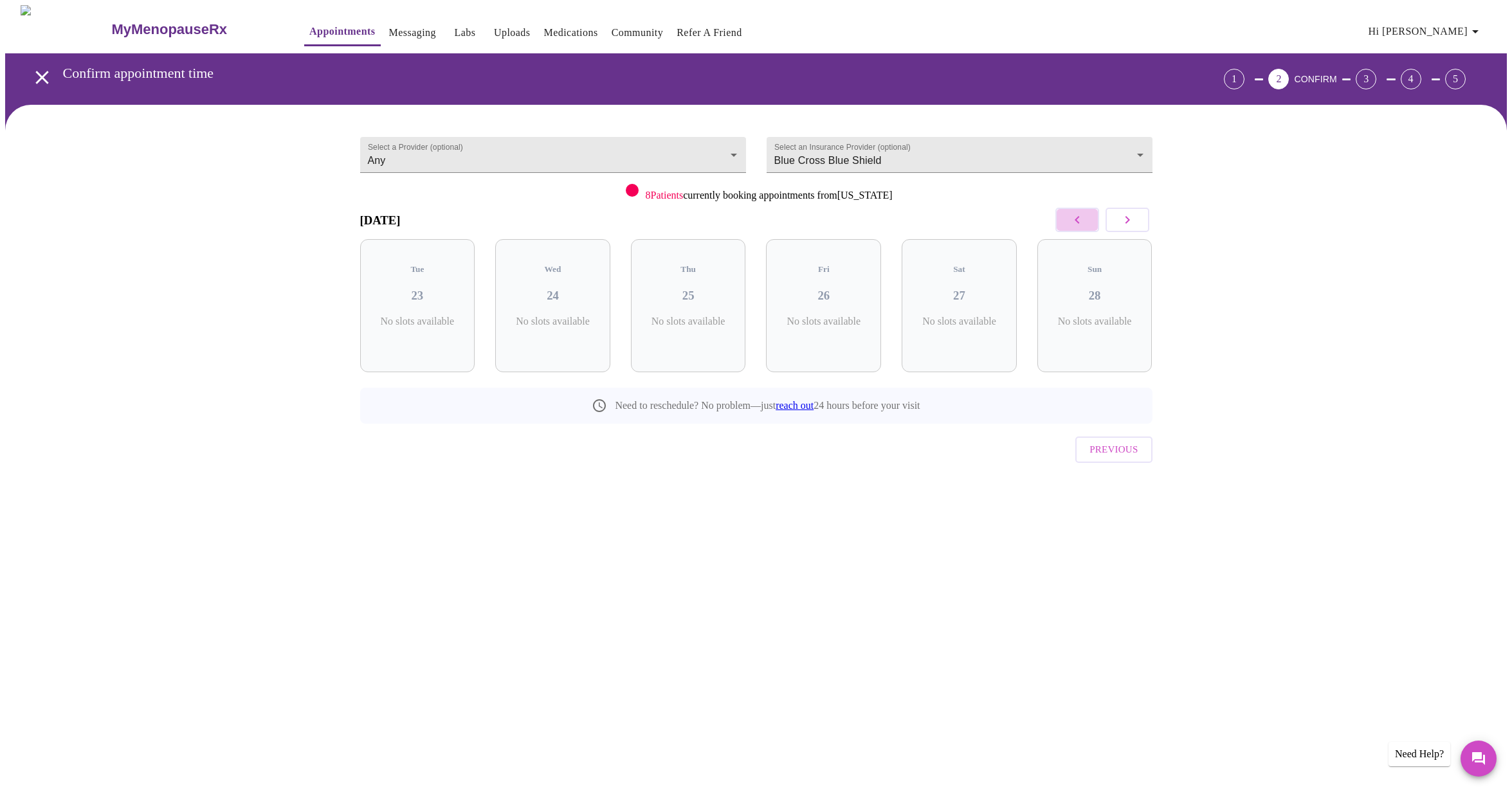
click at [1075, 218] on icon "button" at bounding box center [1077, 220] width 15 height 15
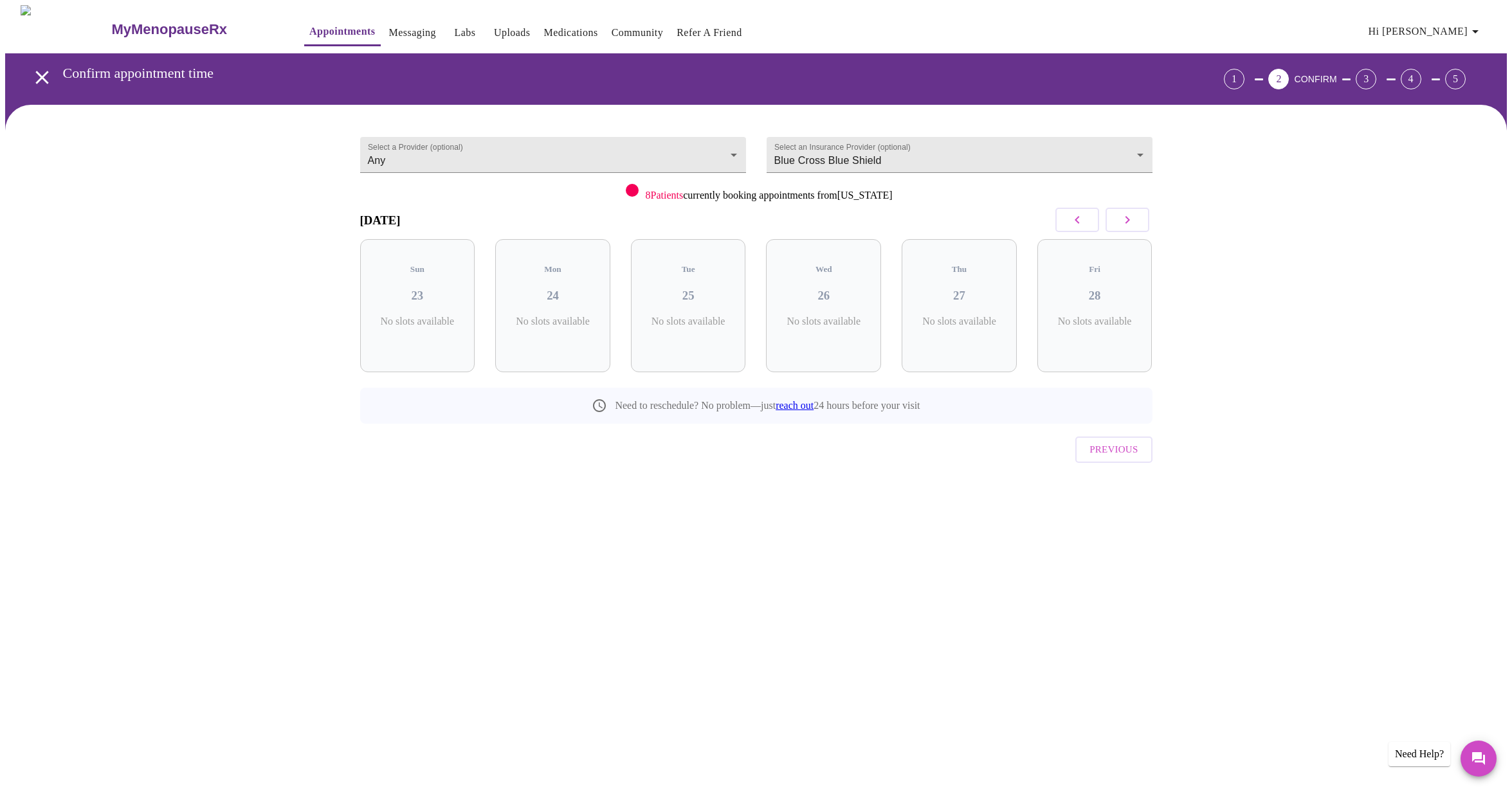
click at [1128, 218] on icon "button" at bounding box center [1127, 220] width 15 height 15
click at [688, 316] on p "12 Slots Left ( 99 Total)" at bounding box center [693, 328] width 52 height 25
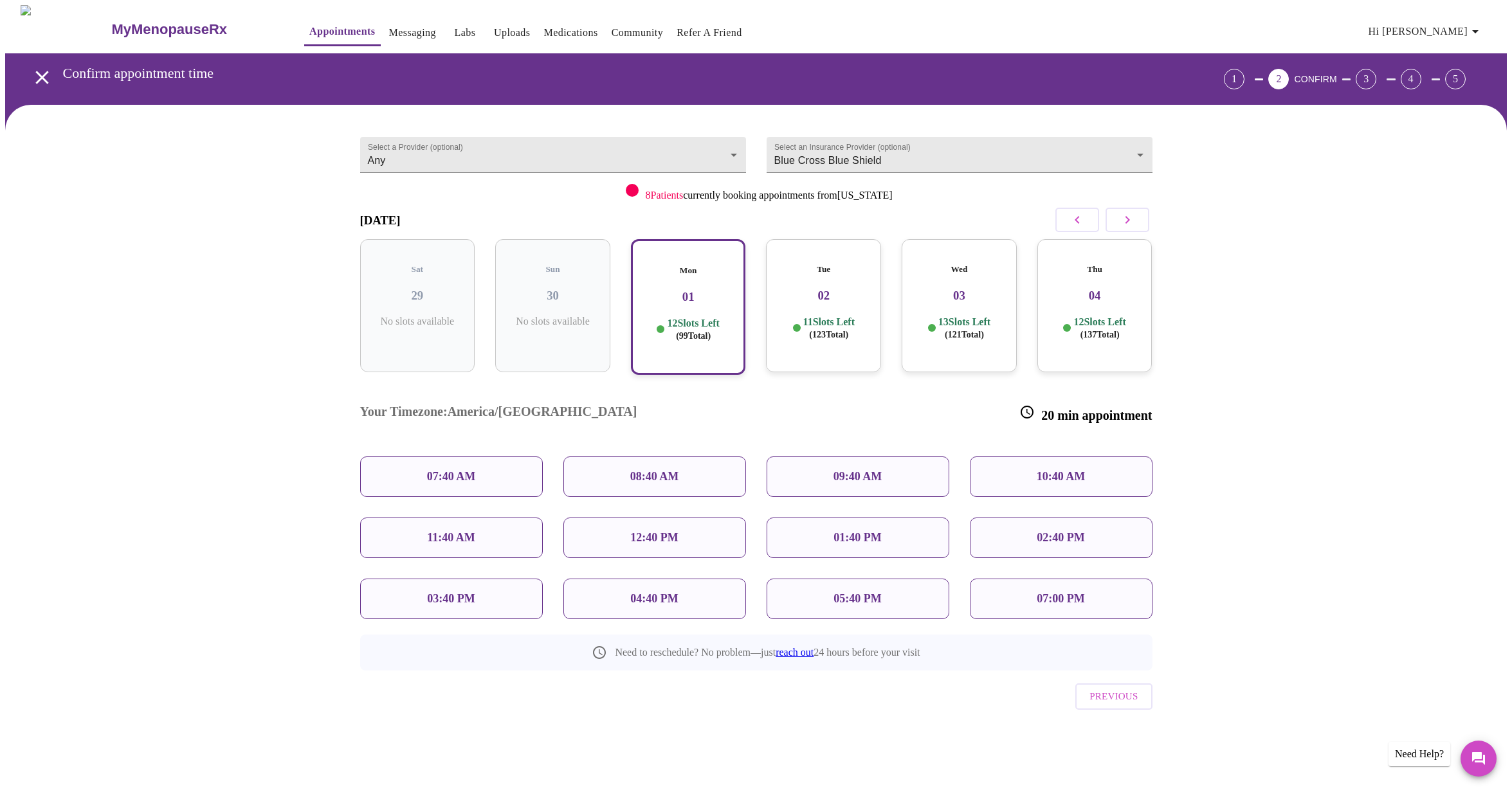
click at [486, 517] on div "11:40 AM" at bounding box center [452, 537] width 183 height 40
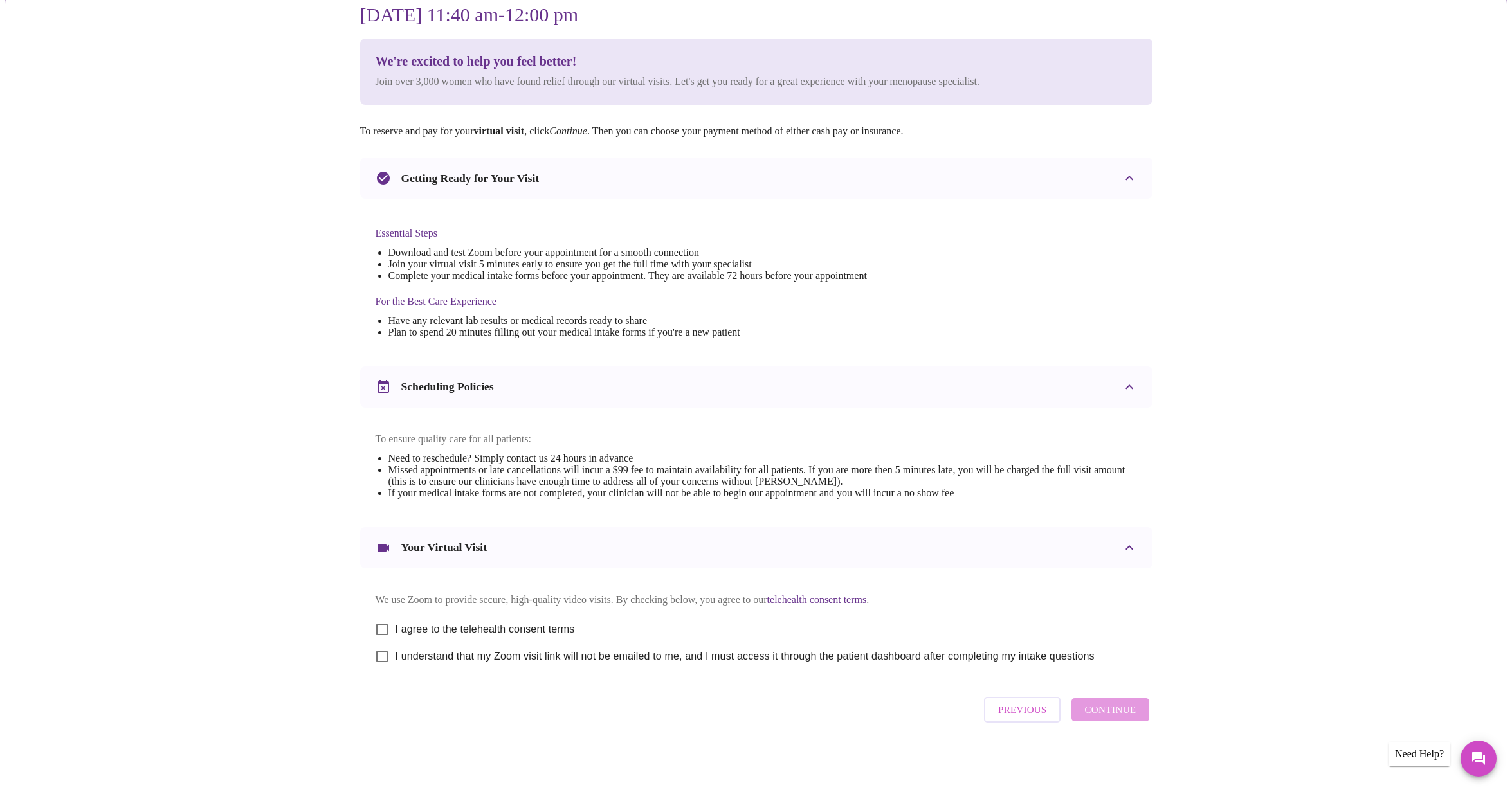
scroll to position [139, 0]
click at [384, 626] on input "I agree to the telehealth consent terms" at bounding box center [382, 629] width 27 height 27
checkbox input "true"
click at [385, 656] on input "I understand that my Zoom visit link will not be emailed to me, and I must acce…" at bounding box center [382, 657] width 27 height 27
checkbox input "true"
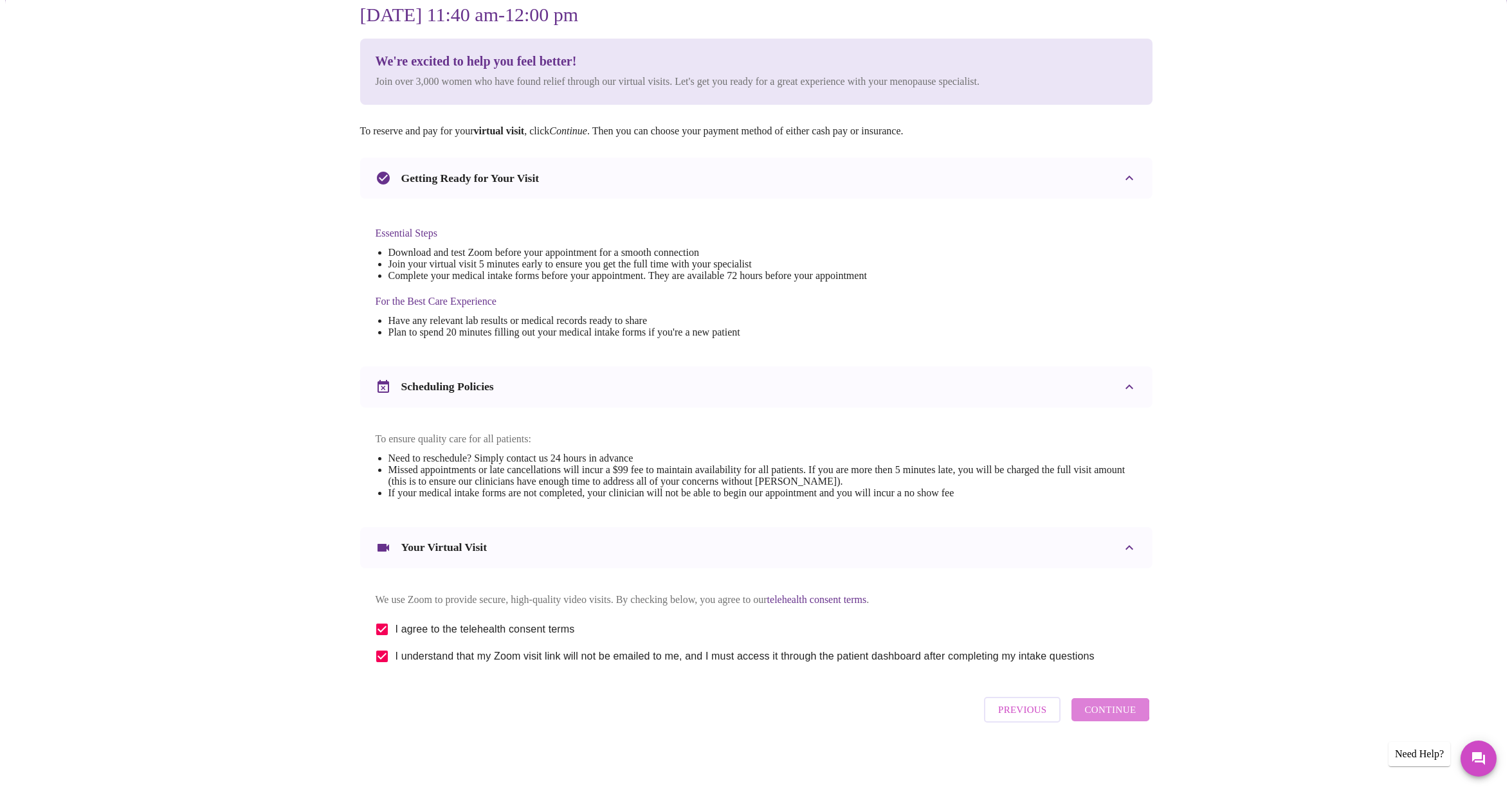
click at [1112, 715] on span "Continue" at bounding box center [1110, 710] width 51 height 17
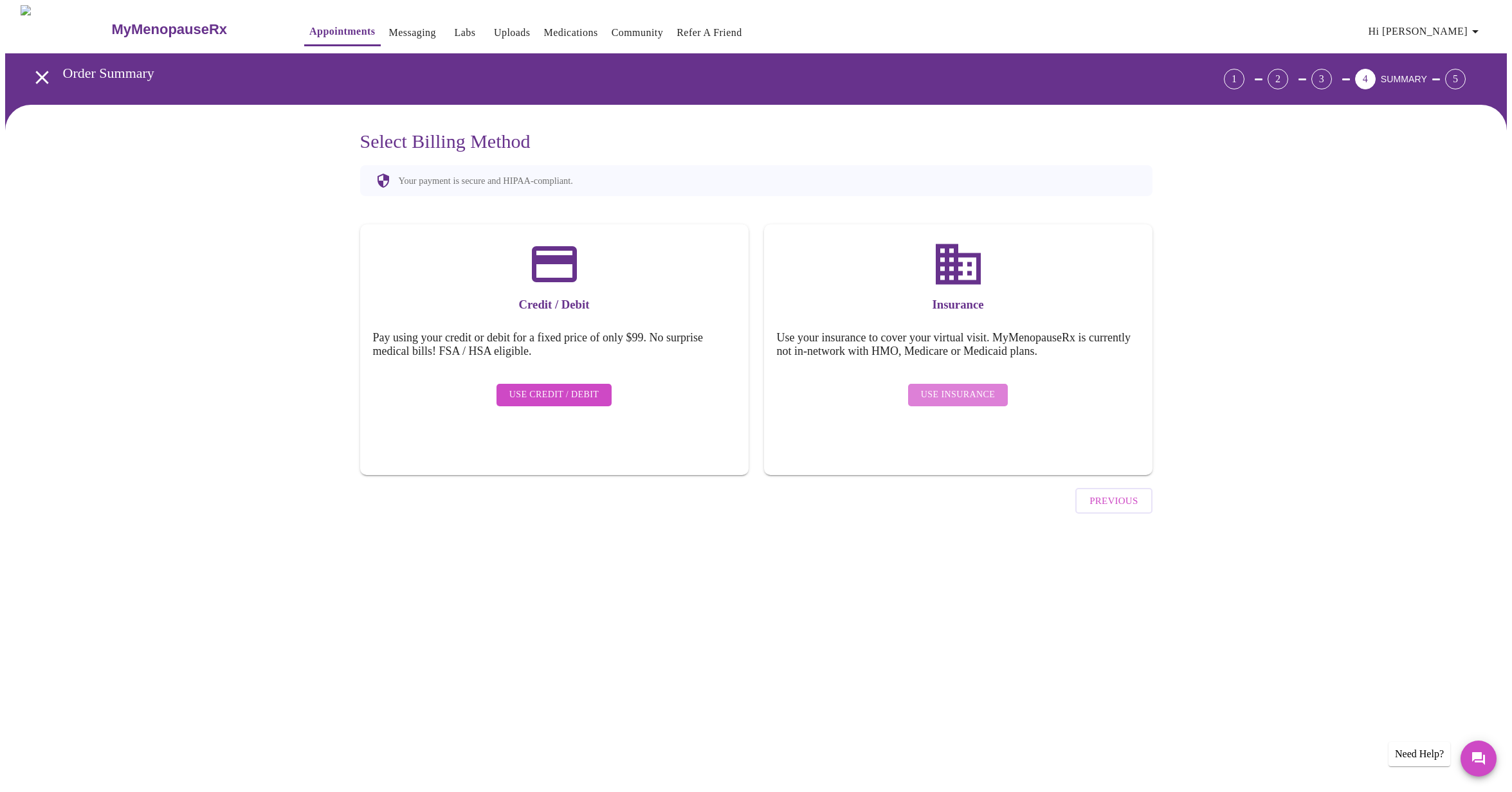
click at [963, 387] on span "Use Insurance" at bounding box center [958, 395] width 74 height 16
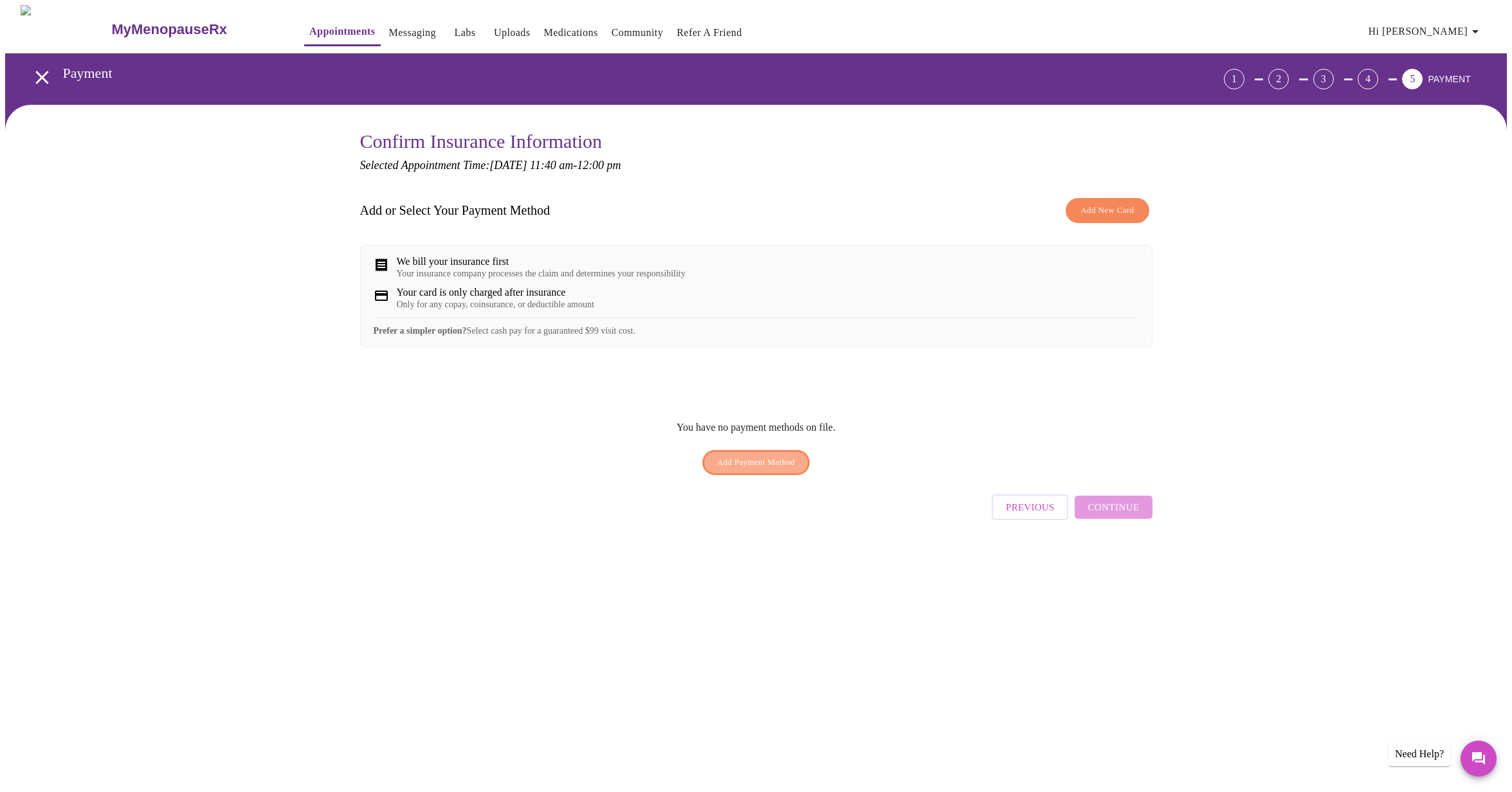
click at [750, 470] on span "Add Payment Method" at bounding box center [756, 462] width 79 height 15
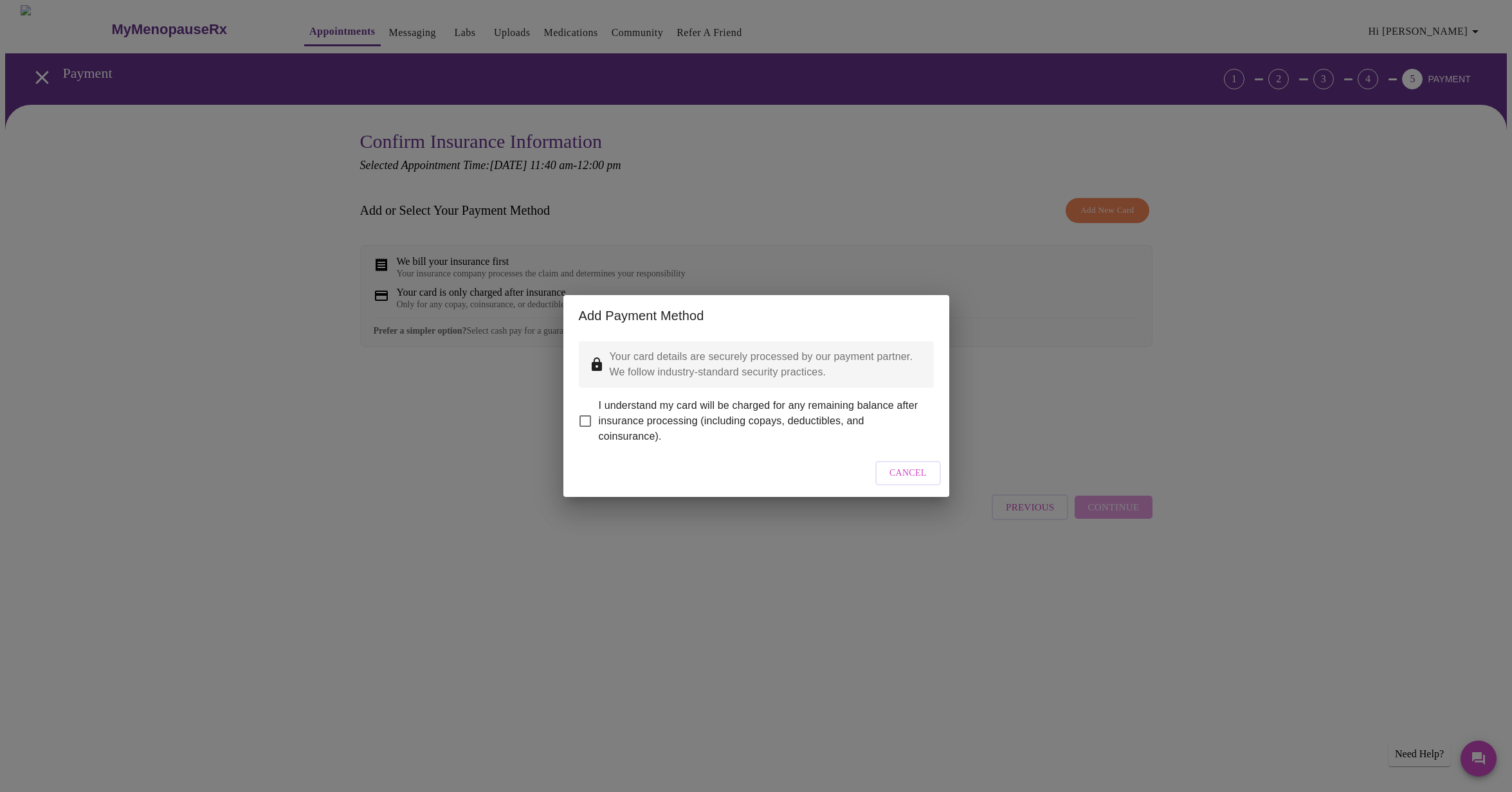
click at [584, 411] on input "I understand my card will be charged for any remaining balance after insurance …" at bounding box center [585, 422] width 27 height 27
checkbox input "true"
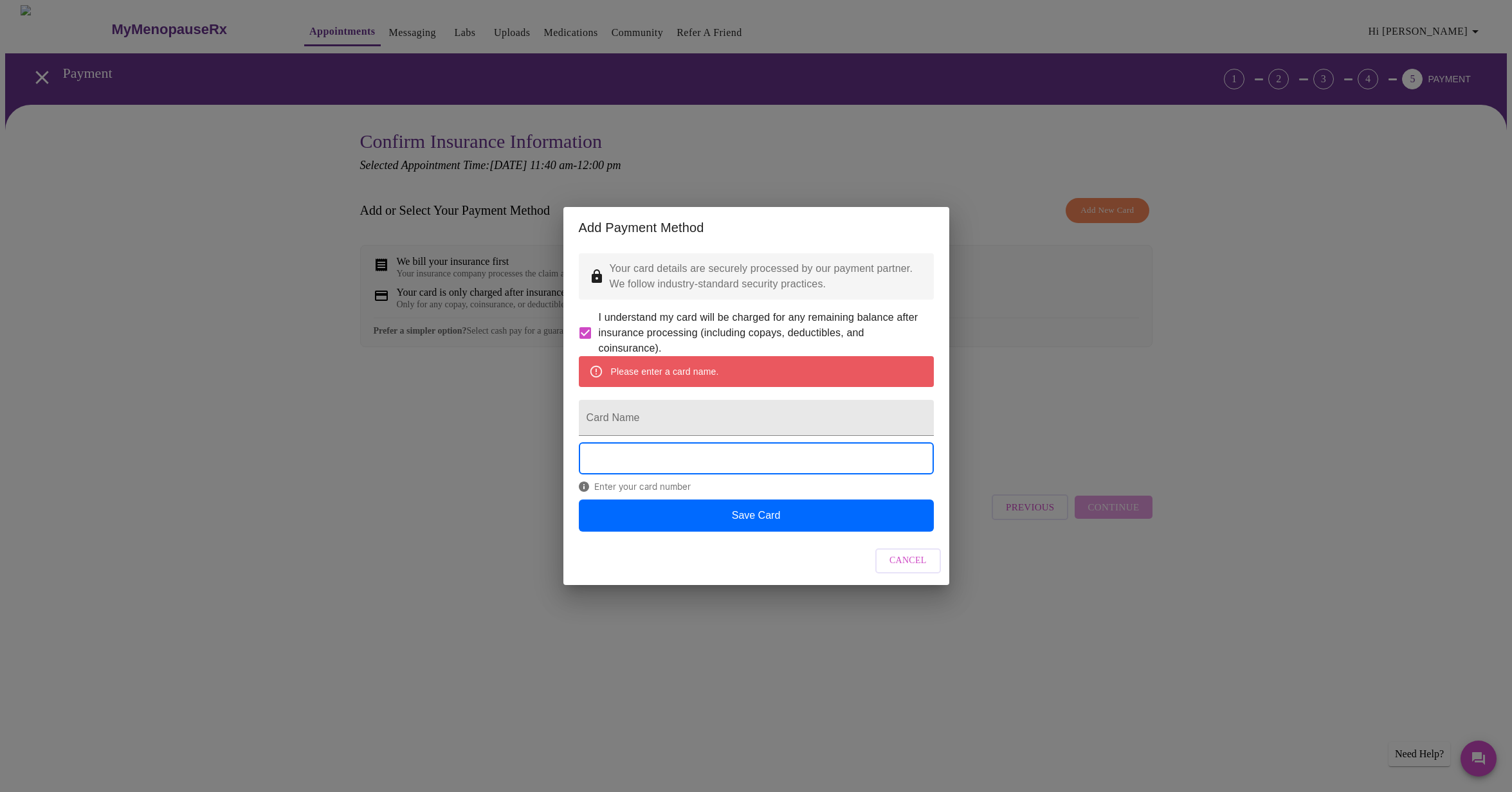
click at [284, 570] on div "Add Payment Method Your card details are securely processed by our payment part…" at bounding box center [756, 396] width 1512 height 792
